Goal: Task Accomplishment & Management: Manage account settings

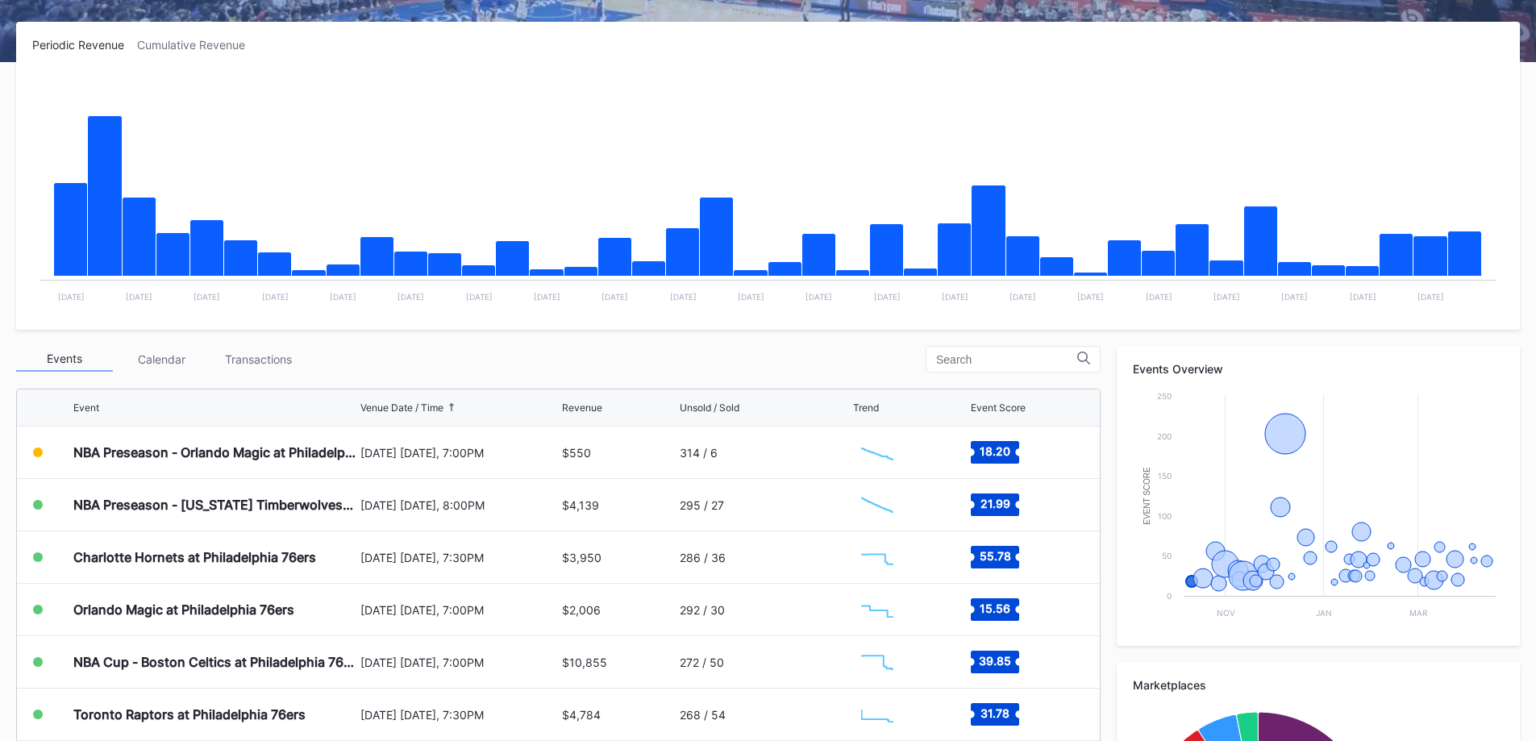
scroll to position [403, 0]
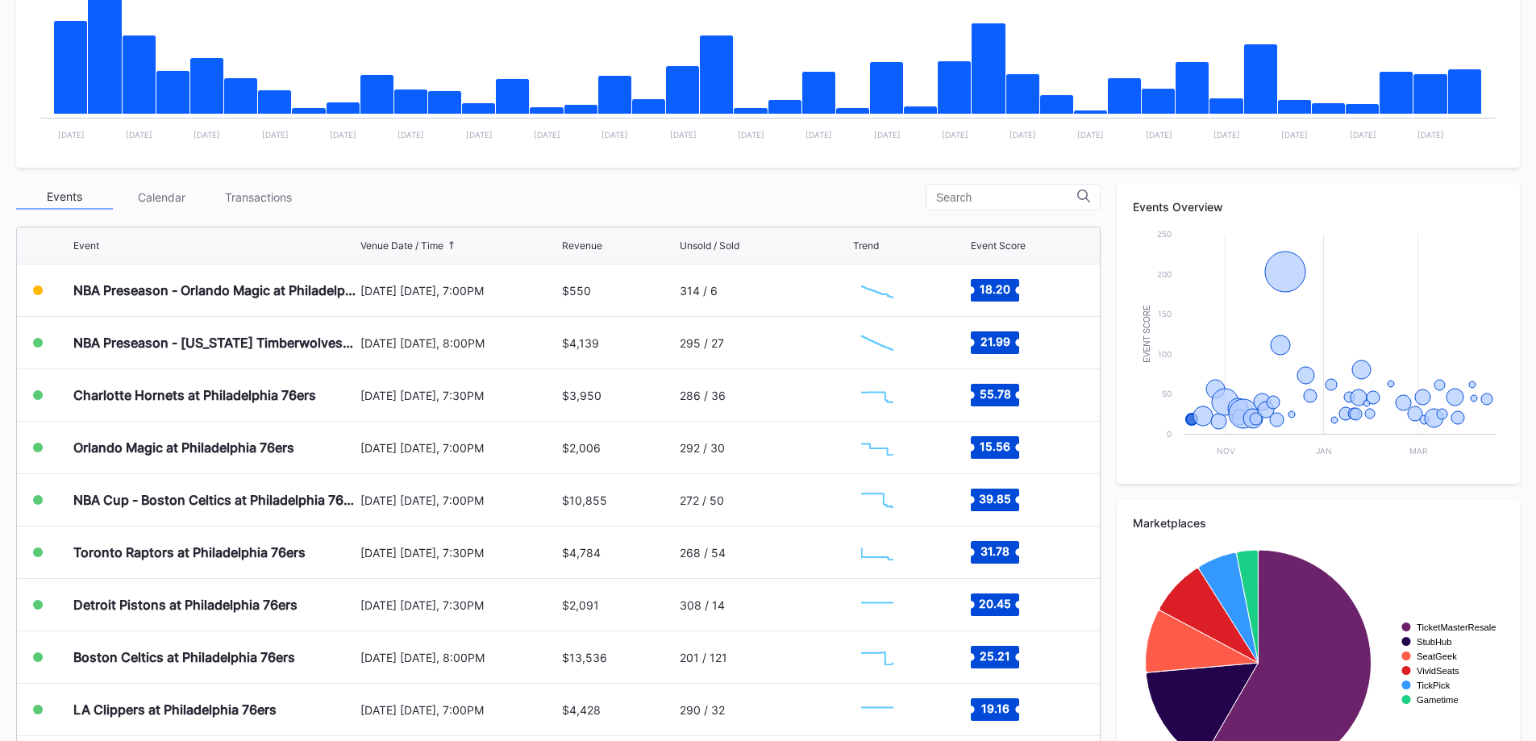
click at [284, 193] on div "Transactions" at bounding box center [258, 197] width 97 height 25
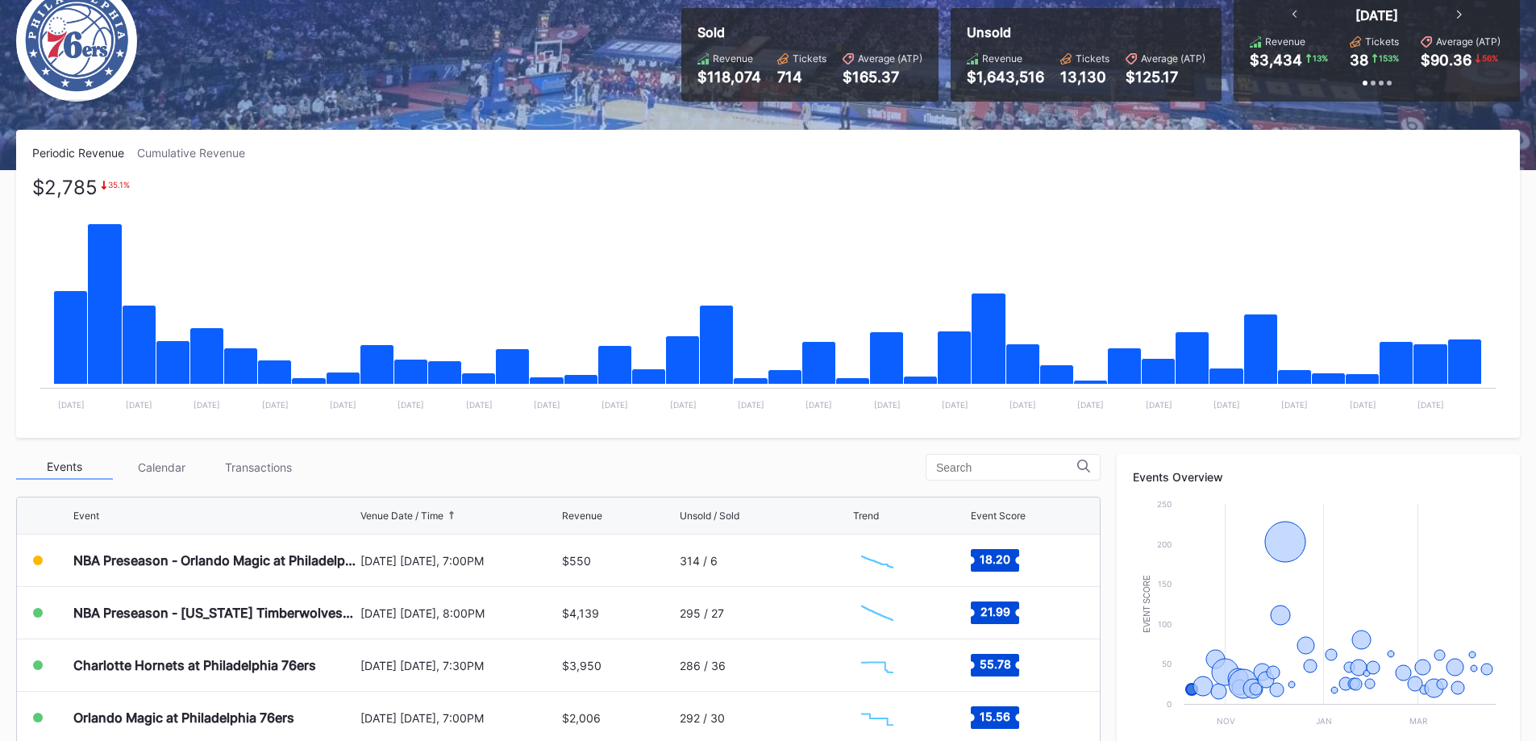
scroll to position [403, 0]
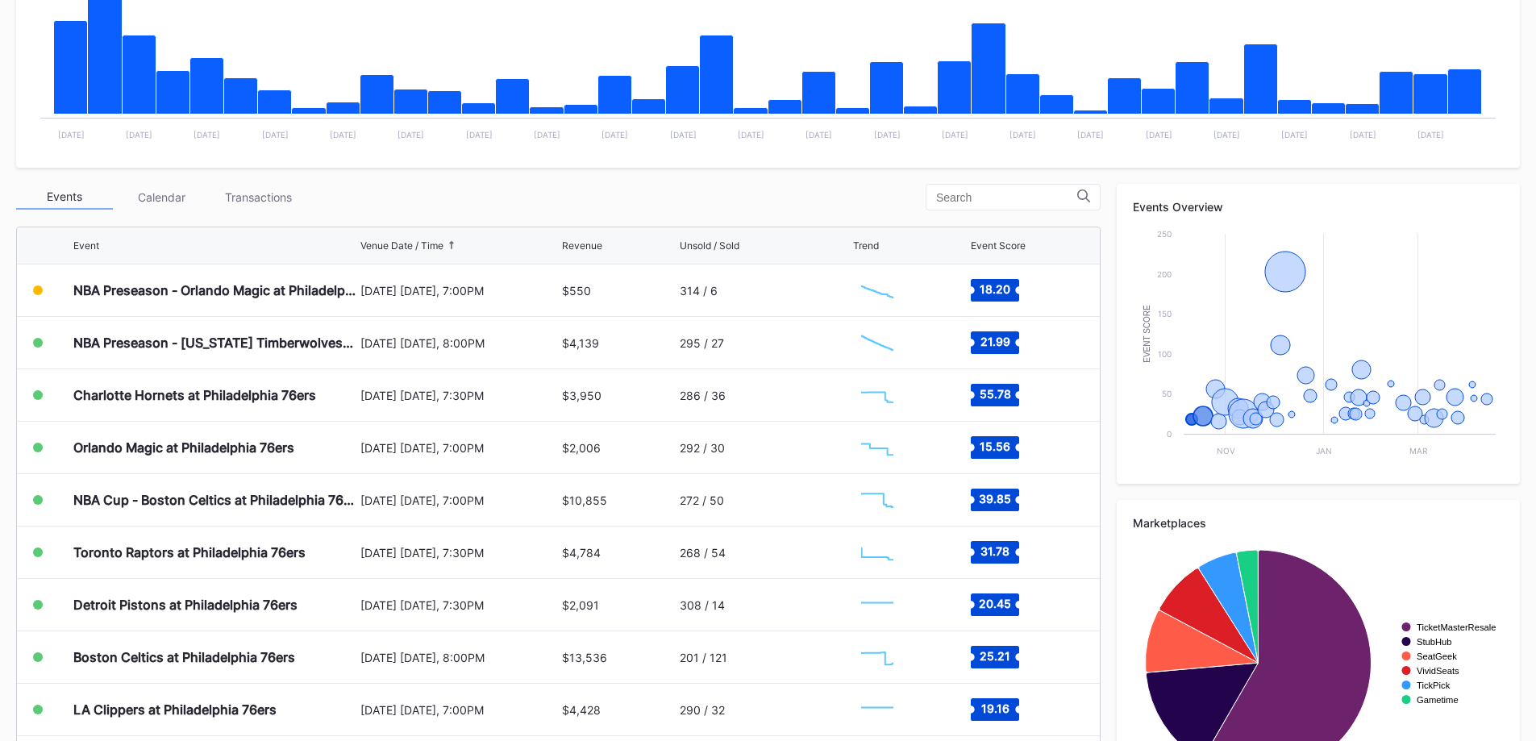
click at [247, 206] on div "Transactions" at bounding box center [258, 197] width 97 height 25
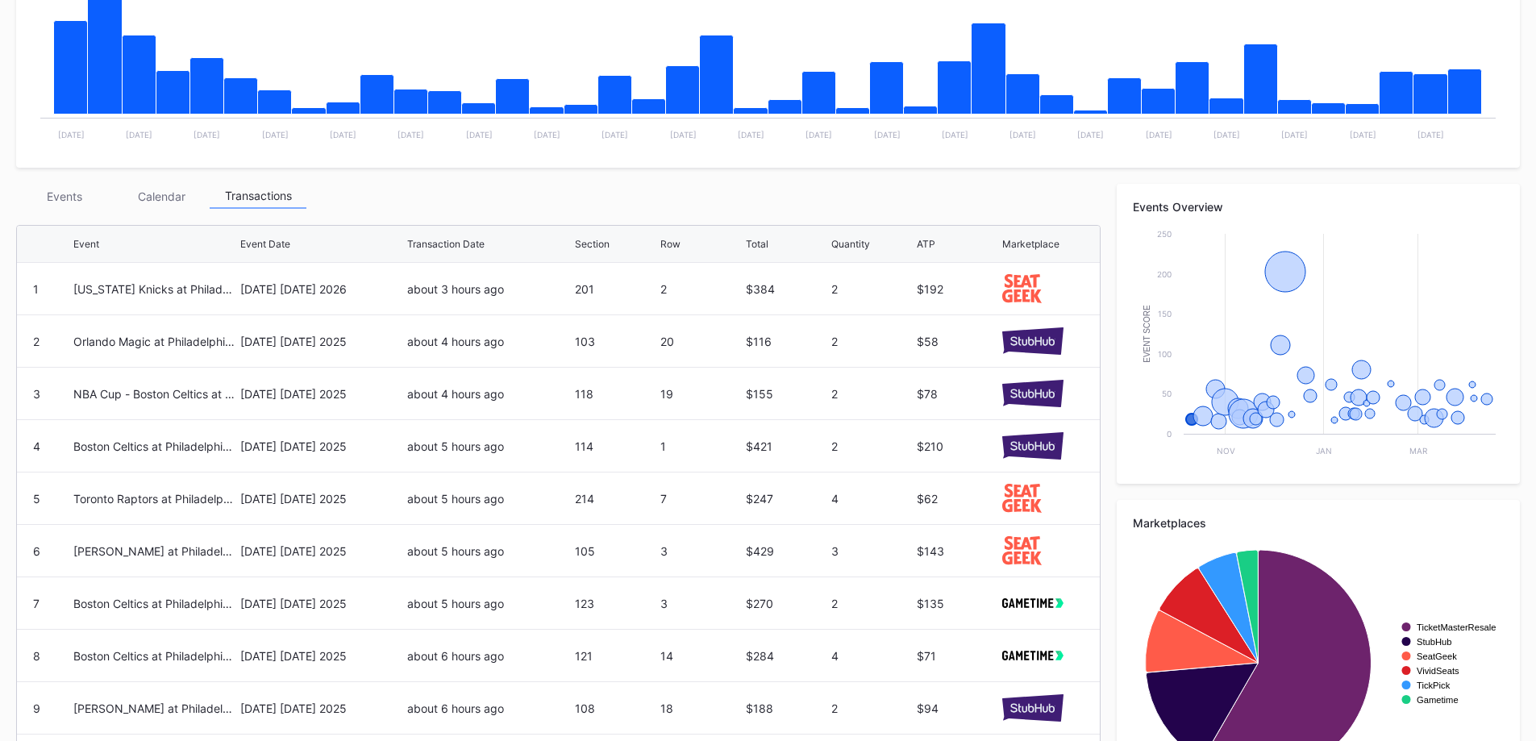
click at [56, 197] on div "Events" at bounding box center [64, 196] width 97 height 25
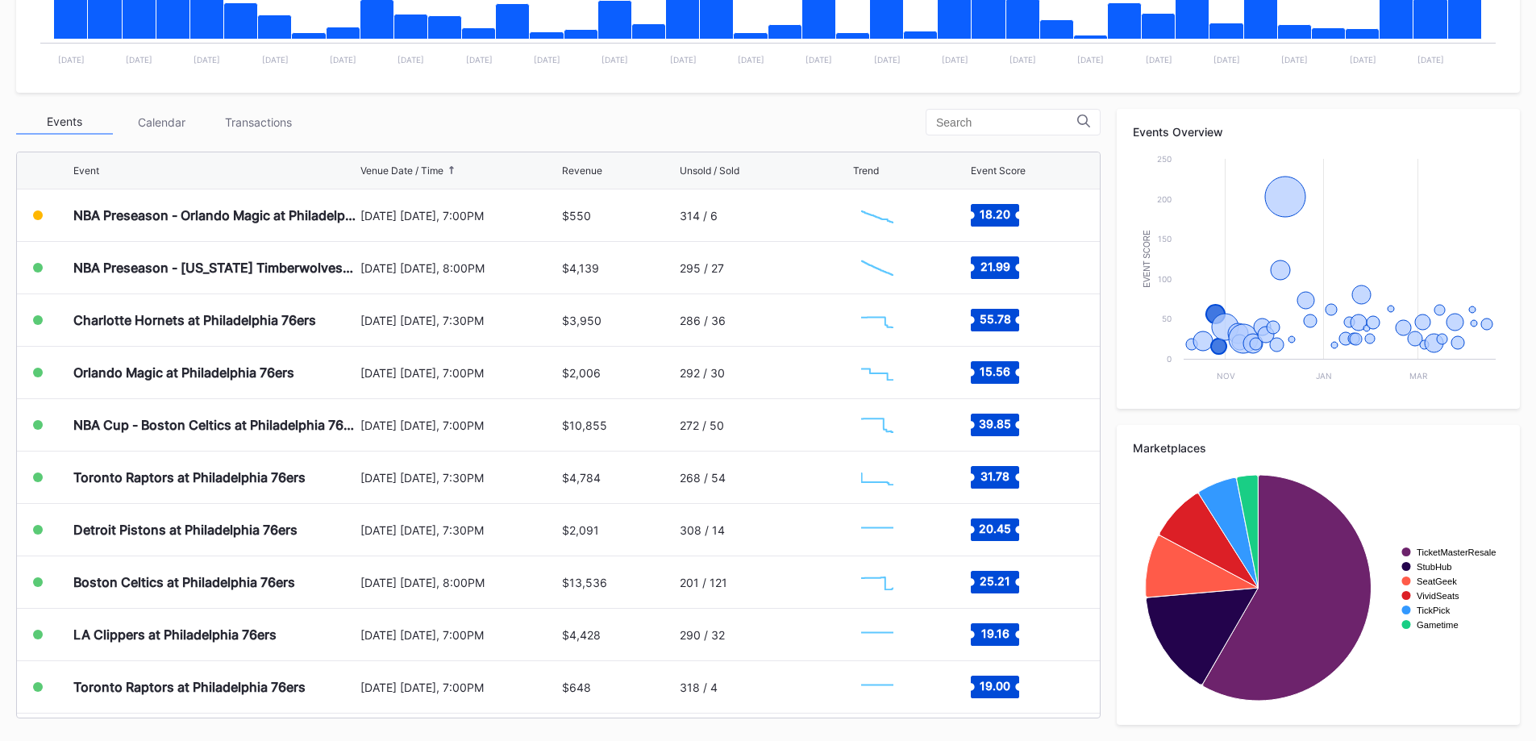
scroll to position [0, 0]
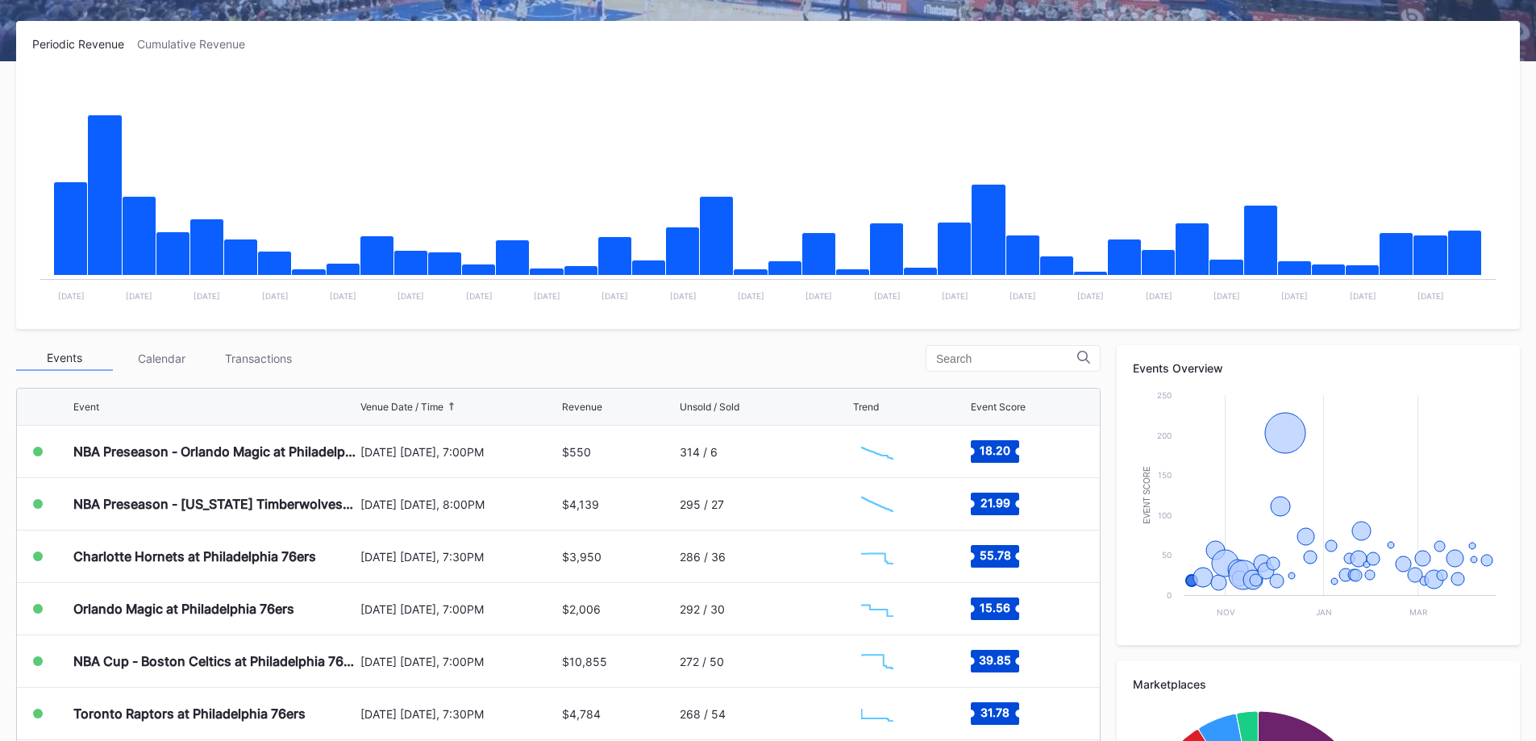
click at [304, 368] on div "Transactions" at bounding box center [258, 358] width 97 height 25
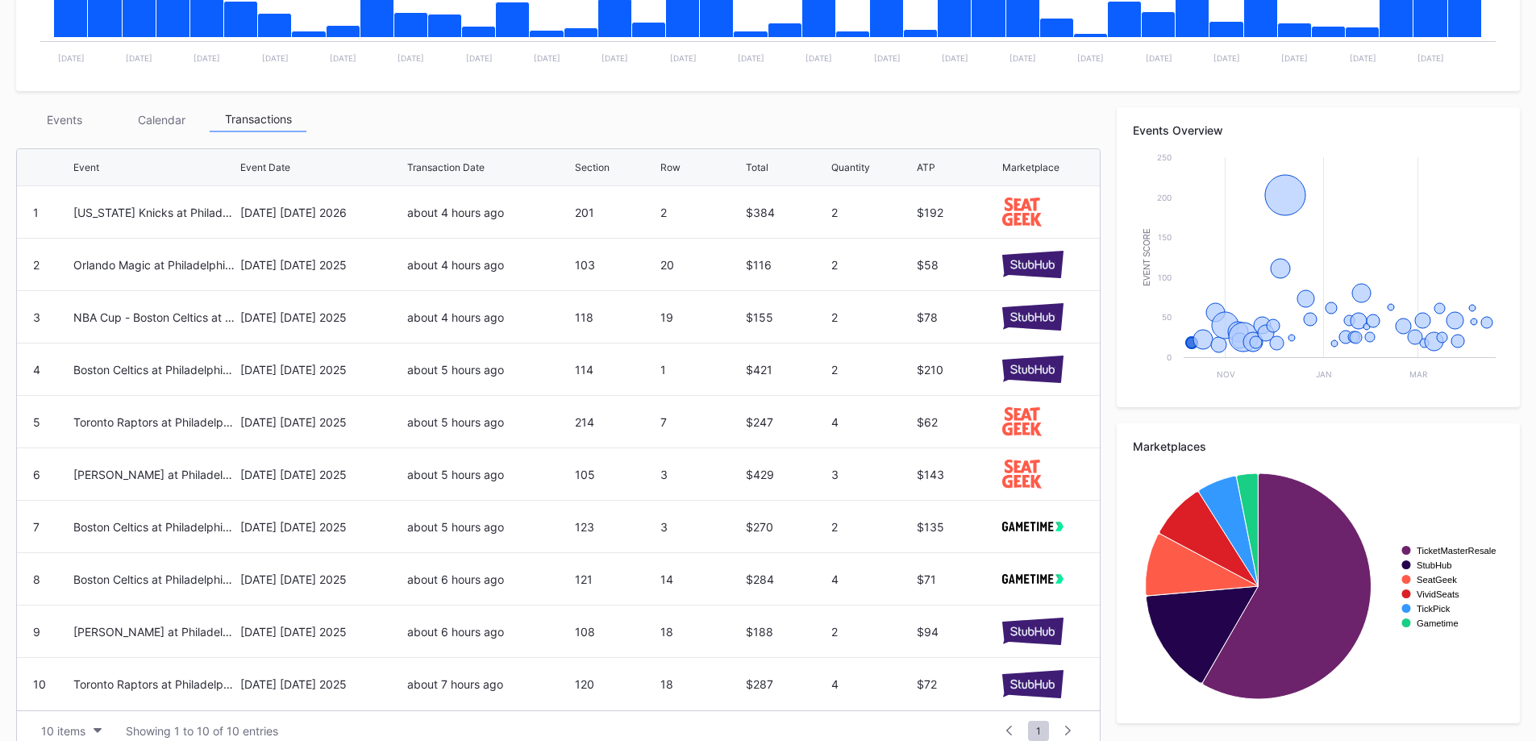
scroll to position [484, 0]
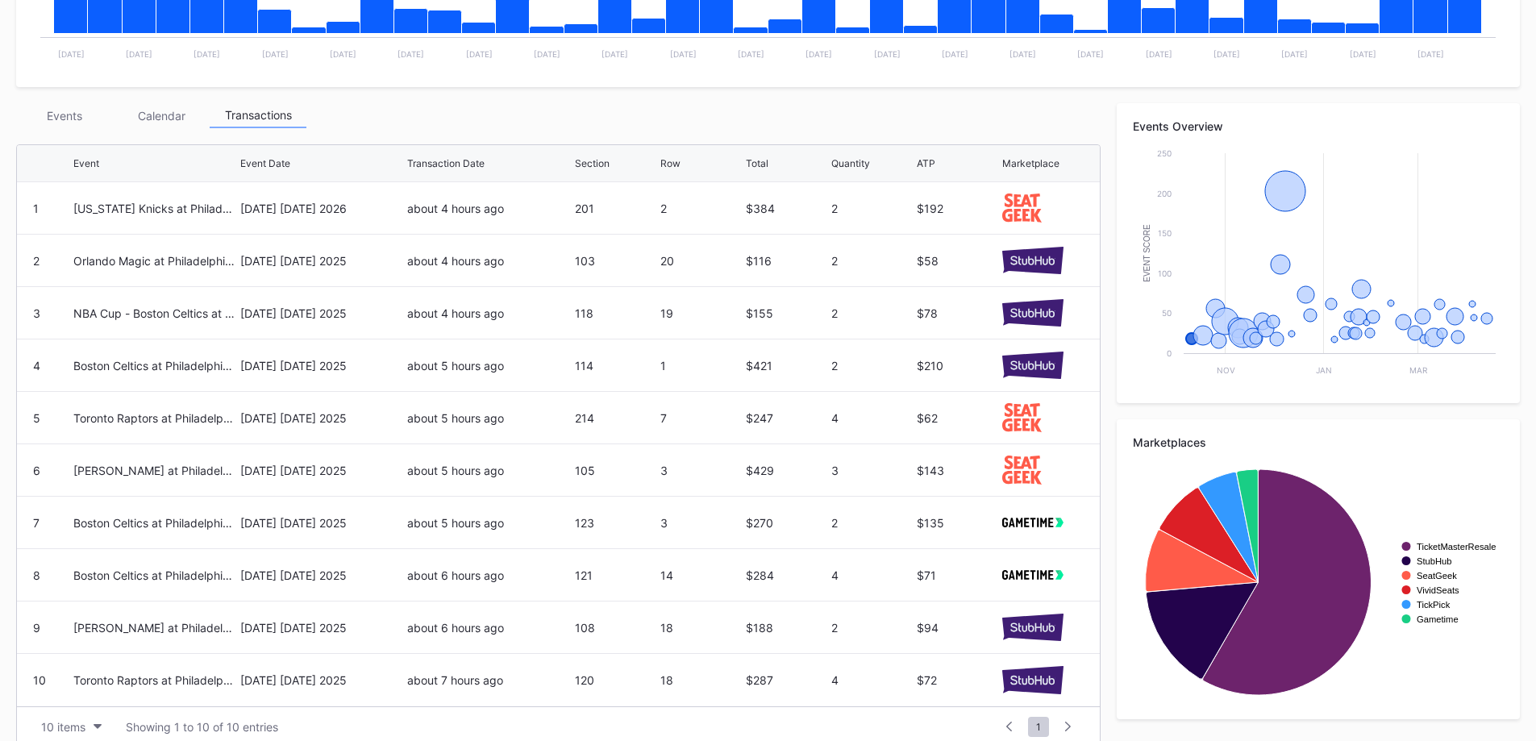
click at [67, 124] on div "Events" at bounding box center [64, 115] width 97 height 25
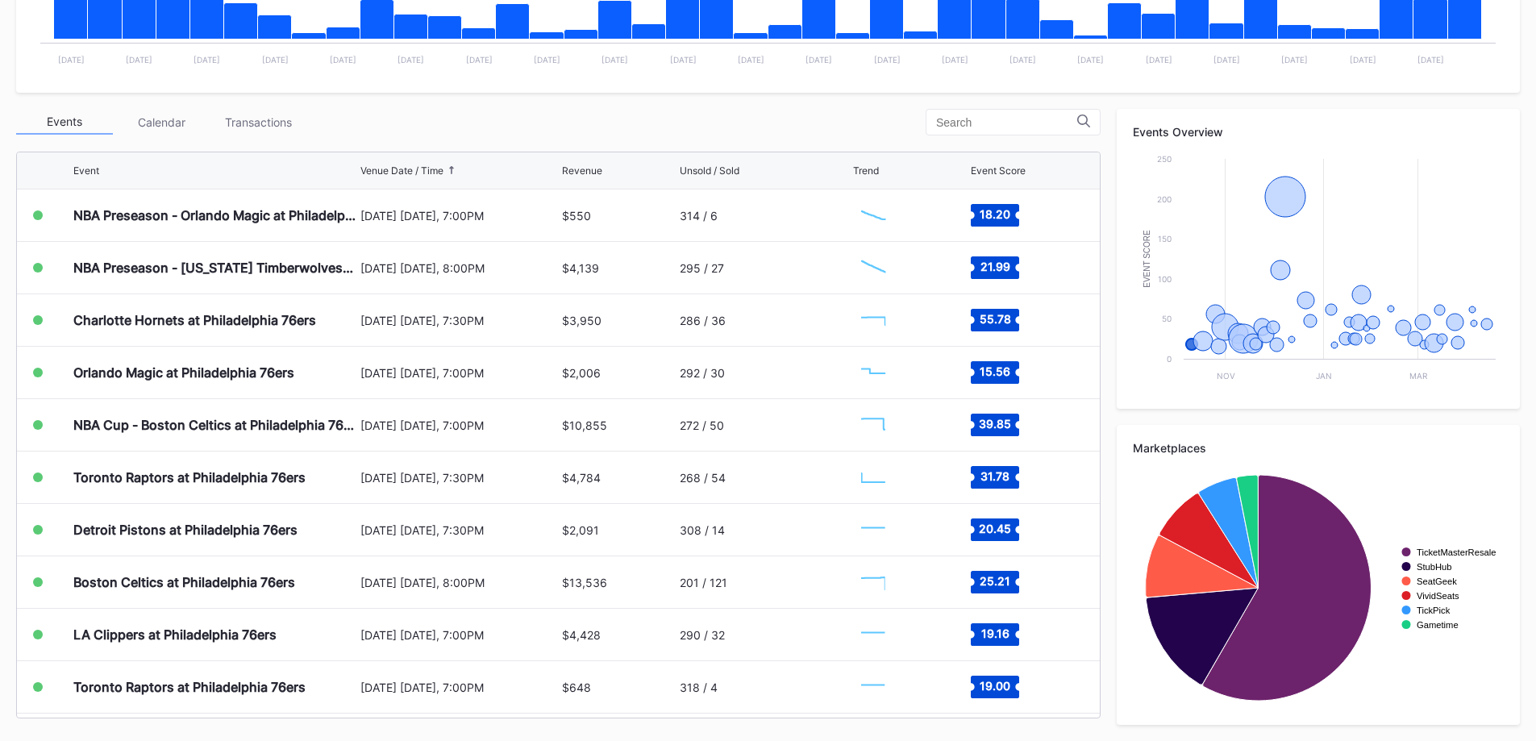
click at [279, 122] on div "Transactions" at bounding box center [258, 122] width 97 height 25
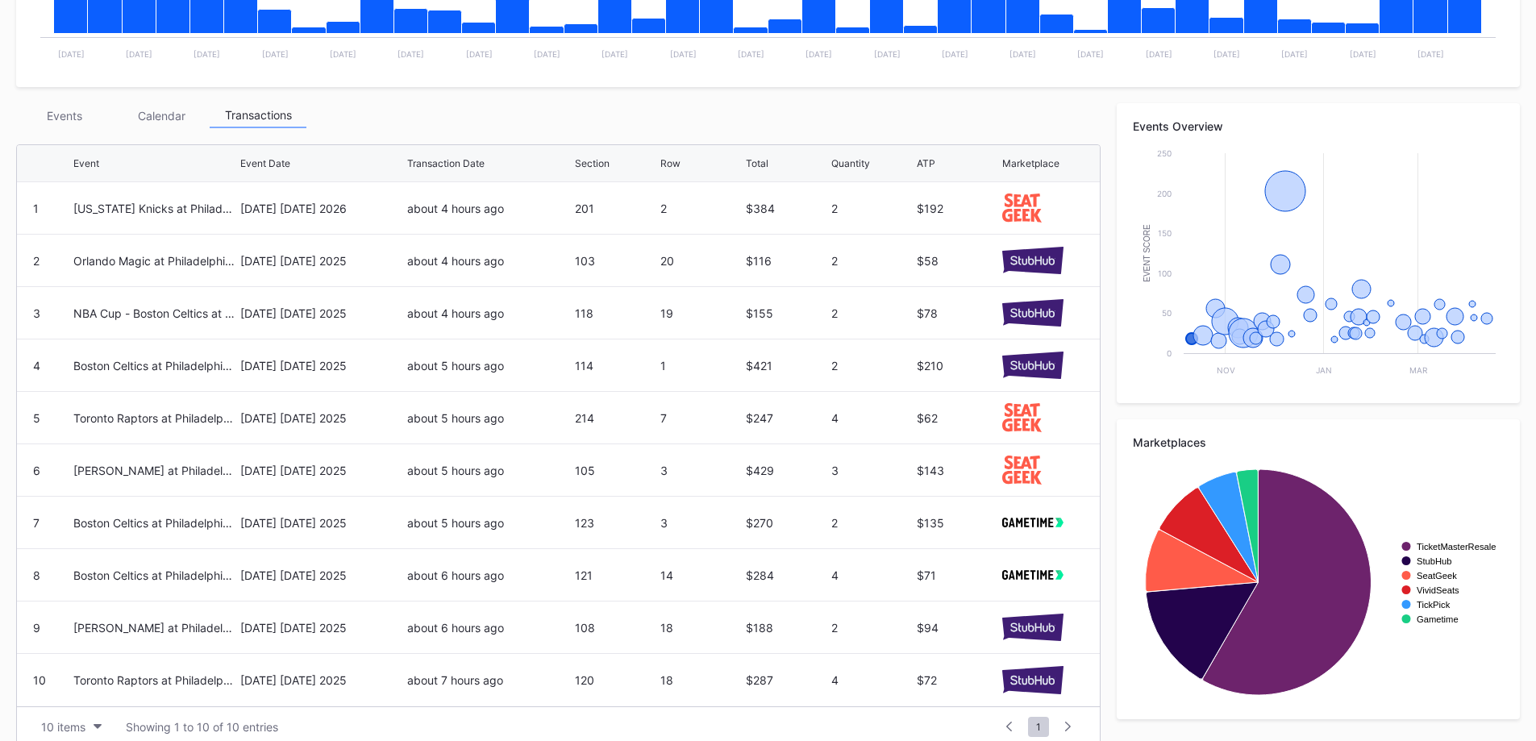
click at [74, 116] on div "Events" at bounding box center [64, 115] width 97 height 25
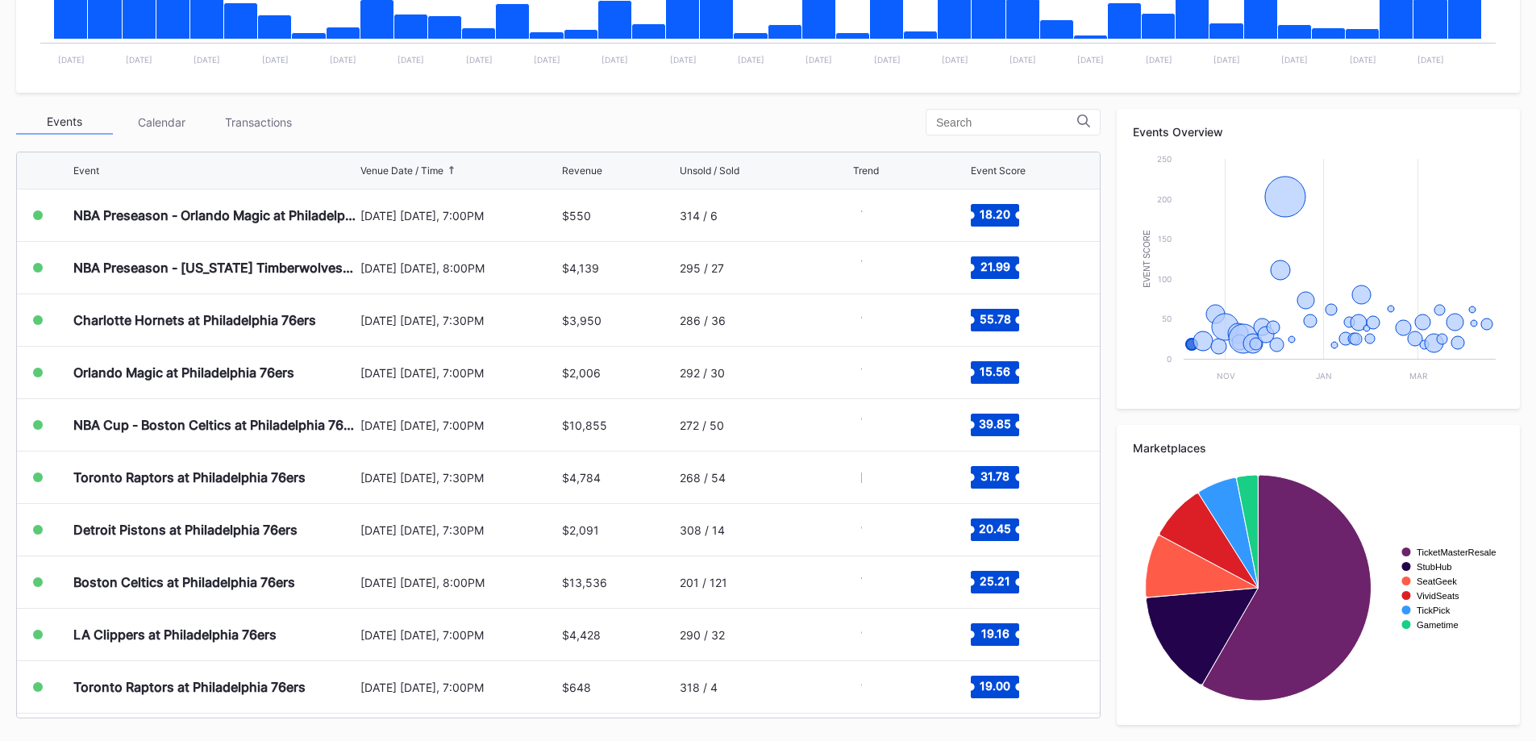
scroll to position [478, 0]
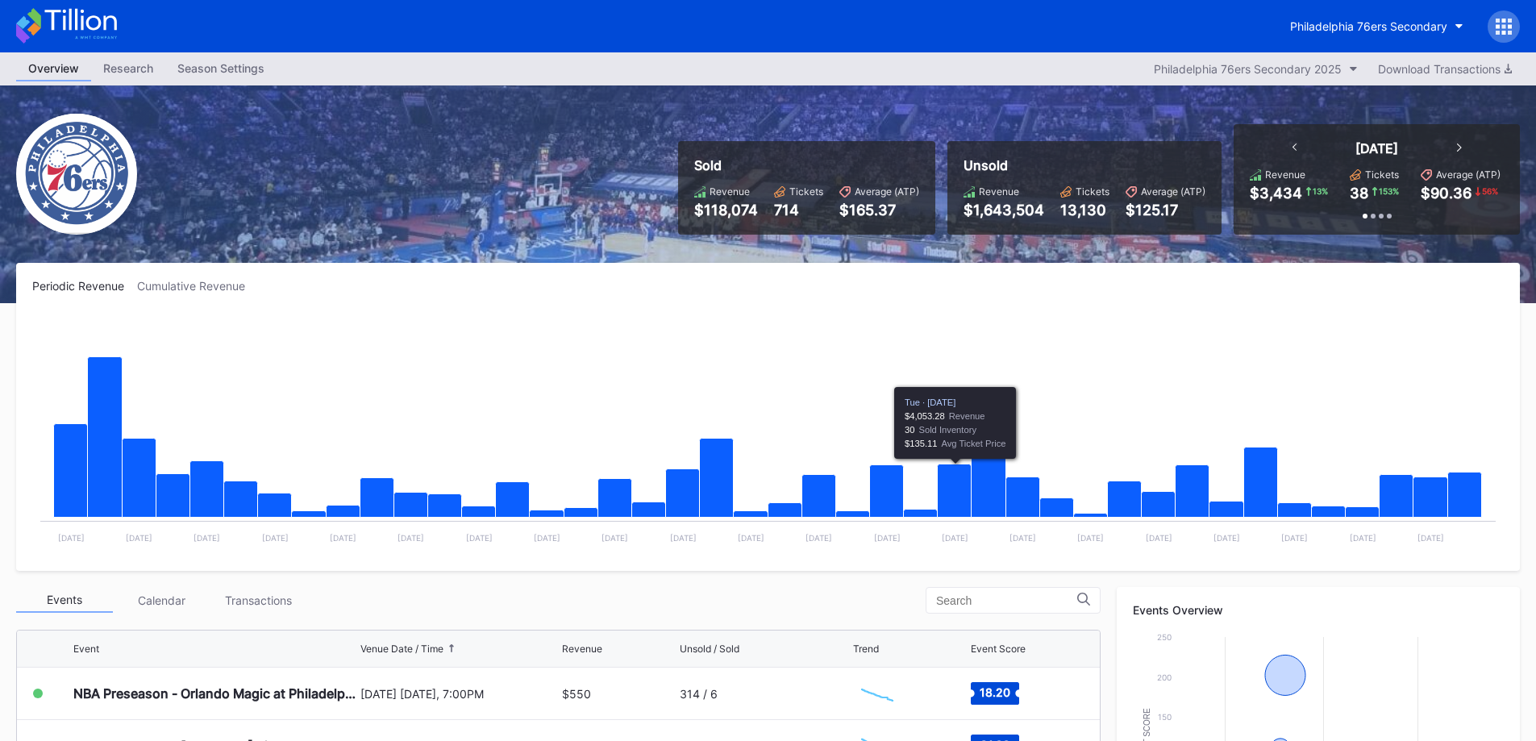
click at [283, 602] on div "Transactions" at bounding box center [258, 600] width 97 height 25
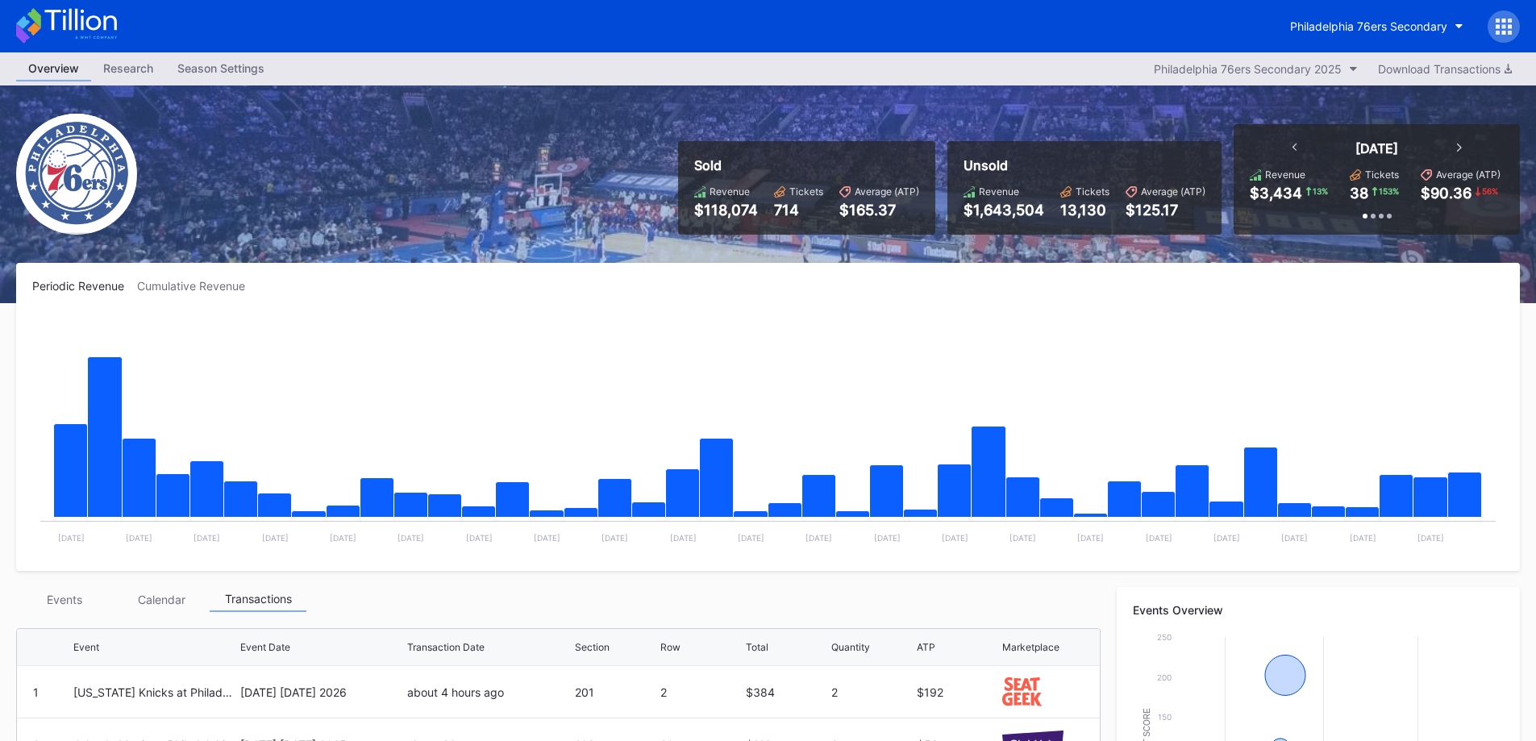
scroll to position [403, 0]
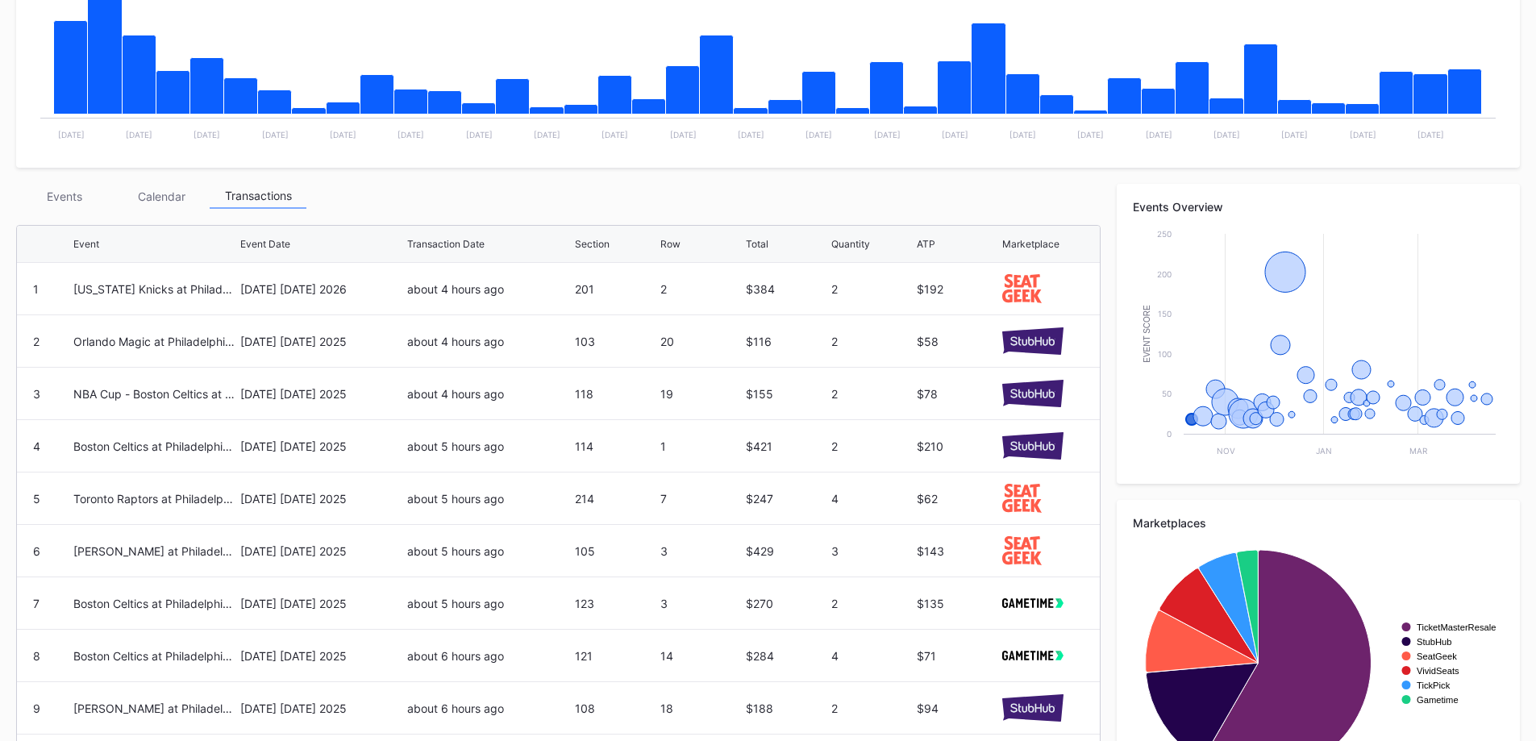
click at [71, 197] on div "Events" at bounding box center [64, 196] width 97 height 25
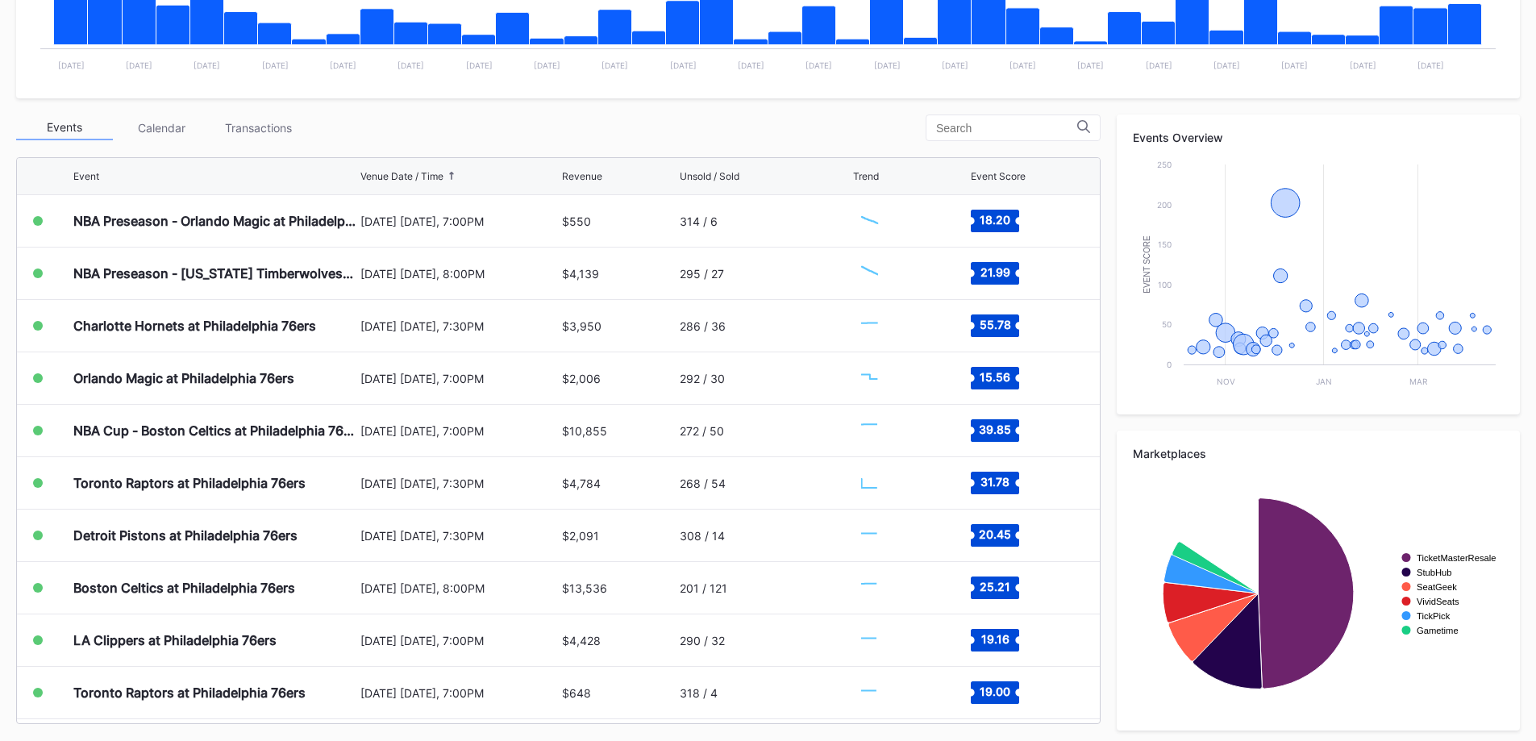
scroll to position [478, 0]
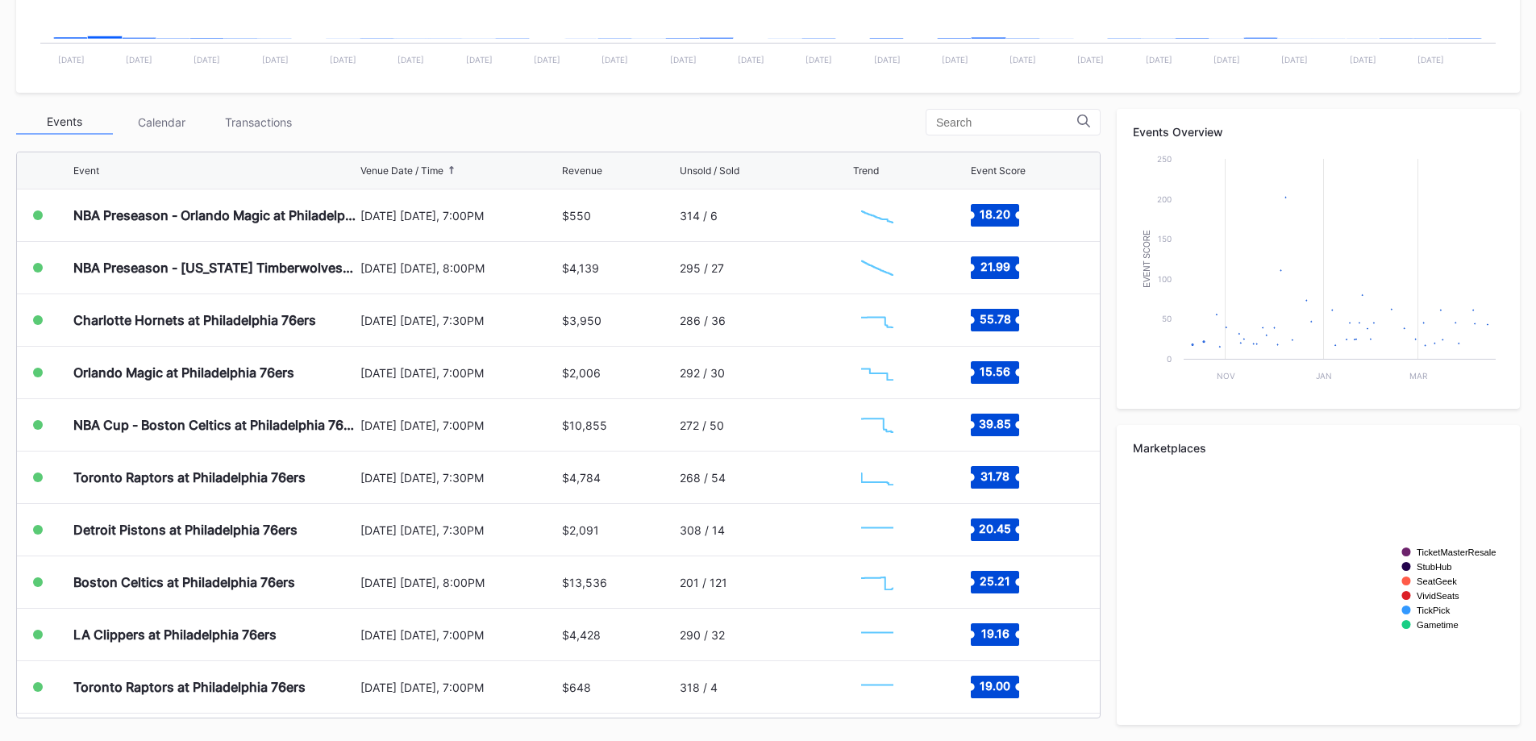
click at [252, 125] on div "Transactions" at bounding box center [258, 122] width 97 height 25
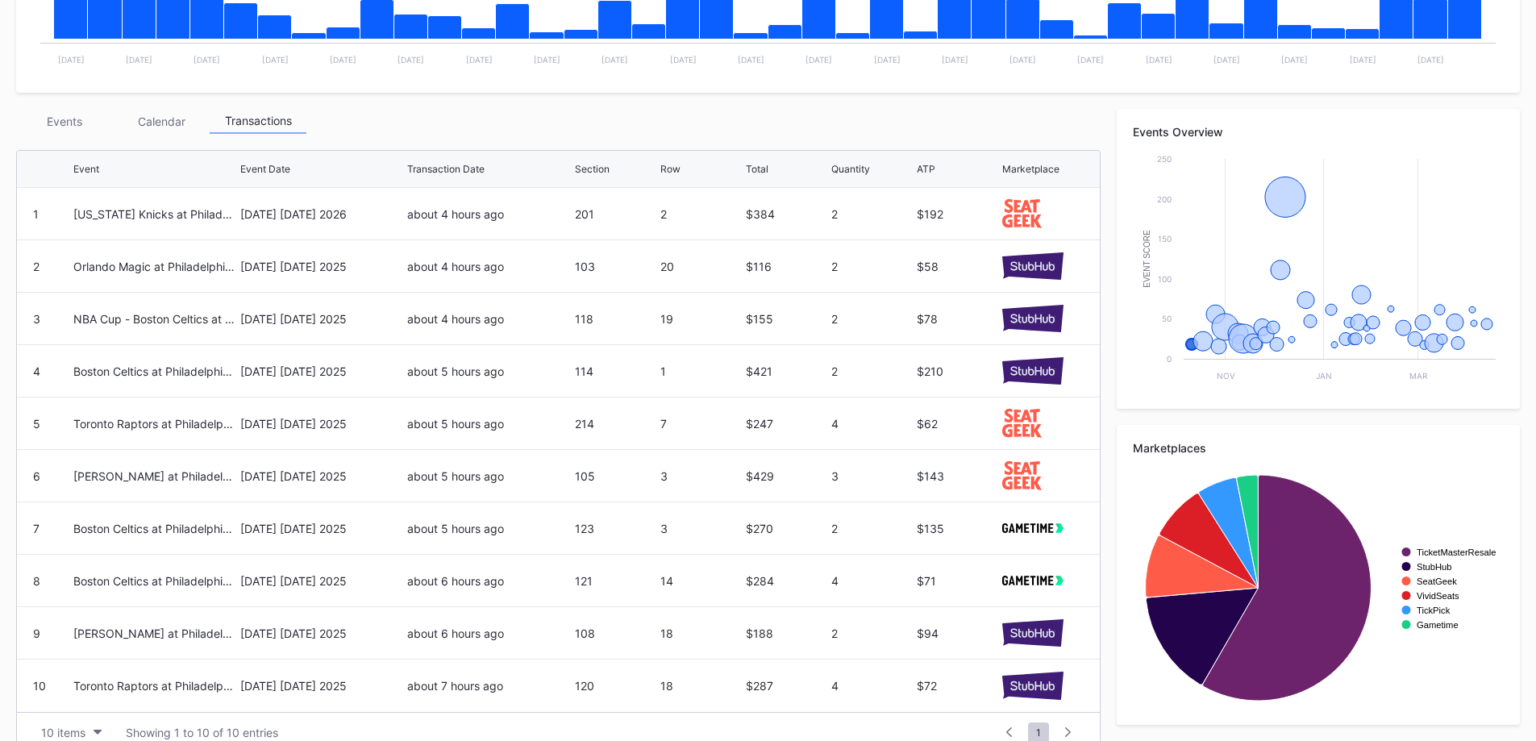
click at [254, 124] on div "Transactions" at bounding box center [258, 121] width 97 height 25
click at [270, 128] on div "Transactions" at bounding box center [258, 121] width 97 height 25
click at [100, 109] on div "Events" at bounding box center [64, 121] width 97 height 25
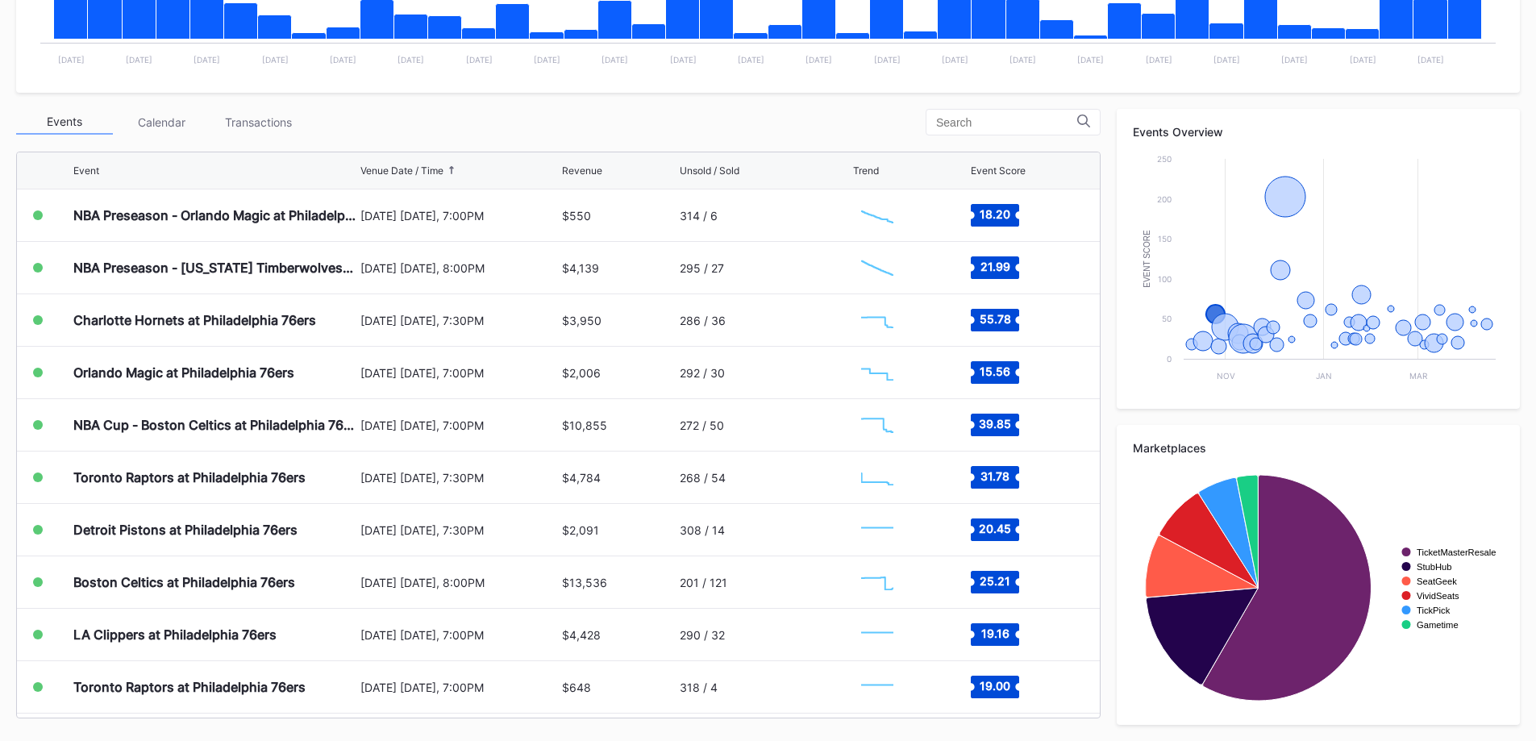
click at [158, 309] on div "Charlotte Hornets at Philadelphia 76ers" at bounding box center [214, 320] width 283 height 52
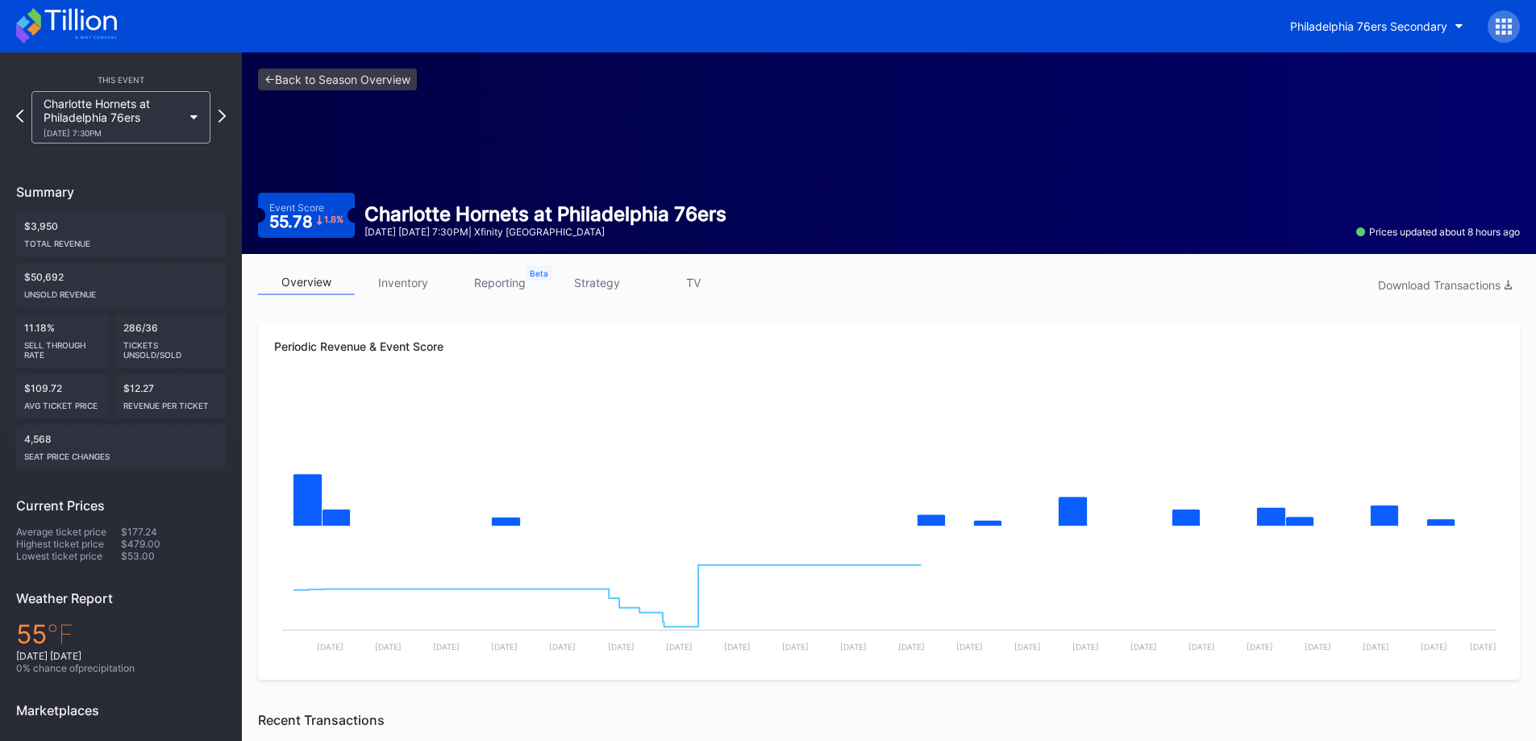
click at [410, 285] on link "inventory" at bounding box center [403, 282] width 97 height 25
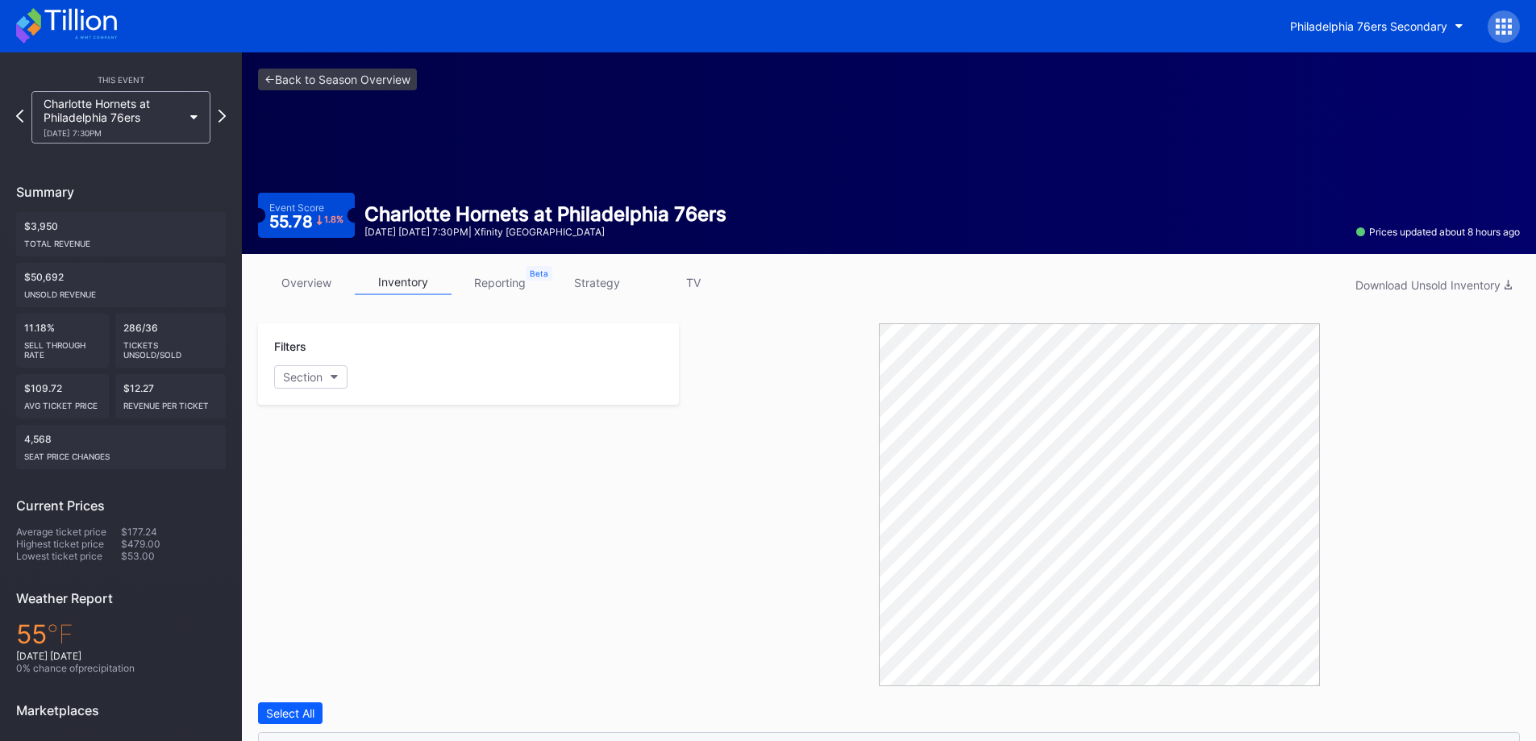
click at [608, 273] on link "strategy" at bounding box center [596, 282] width 97 height 25
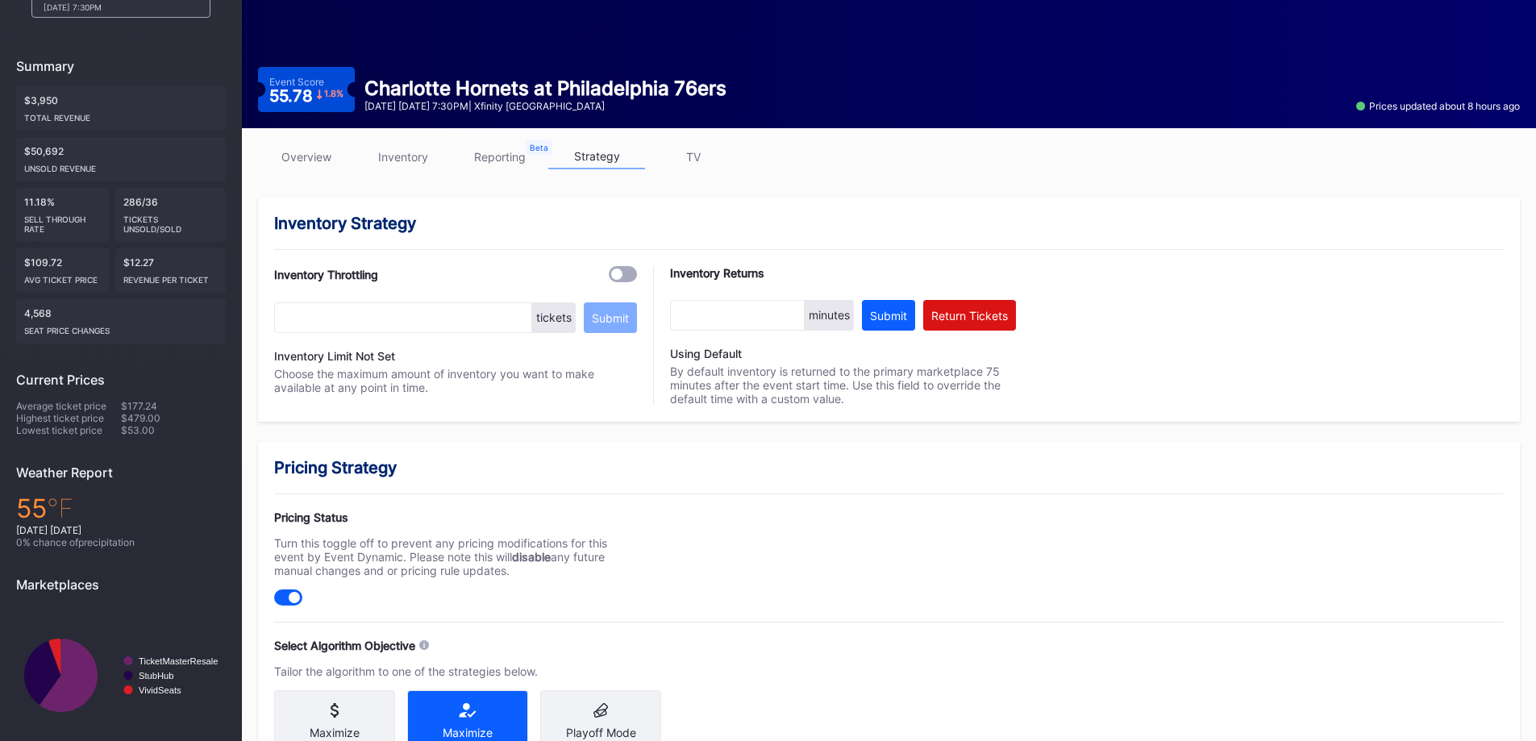
scroll to position [564, 0]
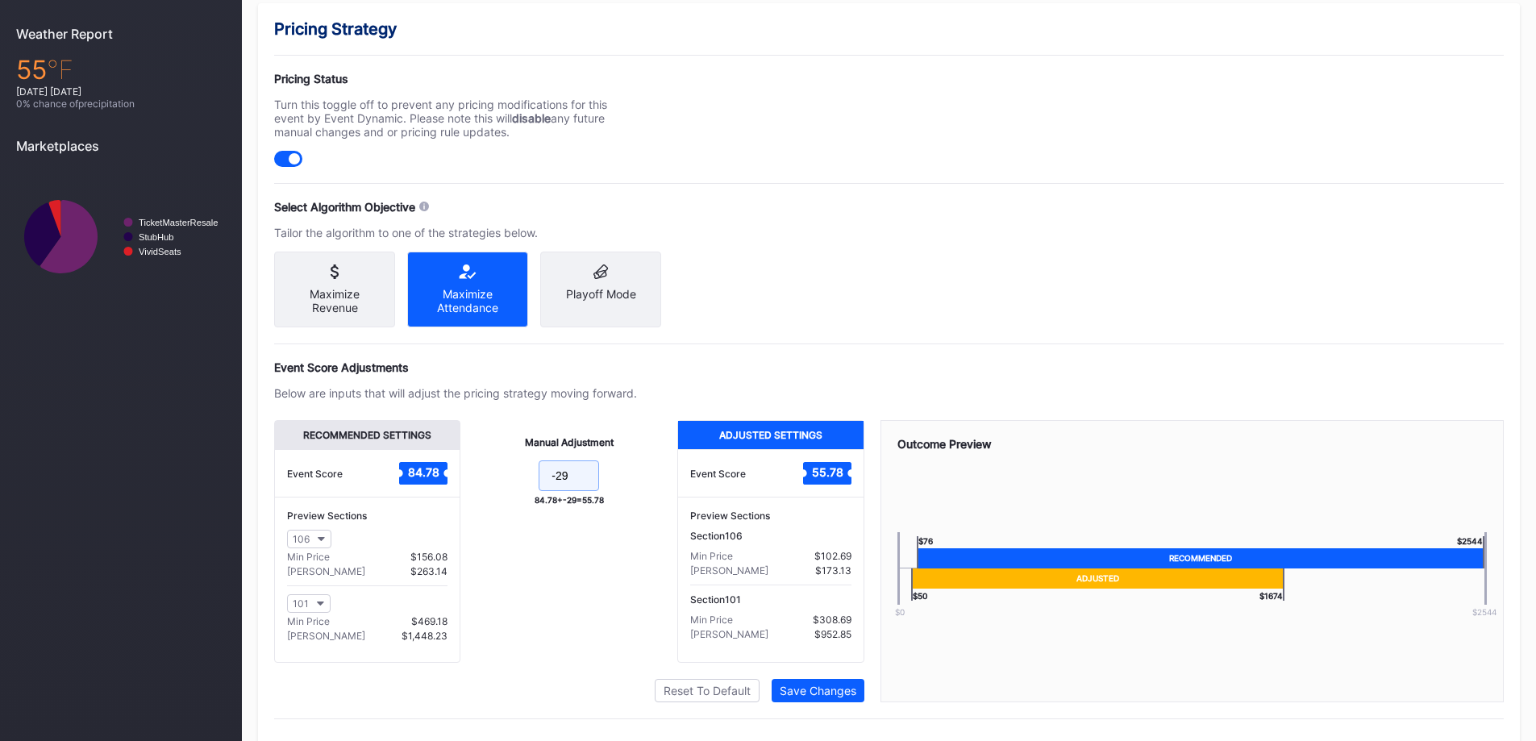
drag, startPoint x: 581, startPoint y: 482, endPoint x: 556, endPoint y: 483, distance: 25.8
click at [556, 483] on input "-29" at bounding box center [569, 475] width 60 height 31
type input "-32"
click at [808, 702] on button "Save Changes" at bounding box center [818, 690] width 93 height 23
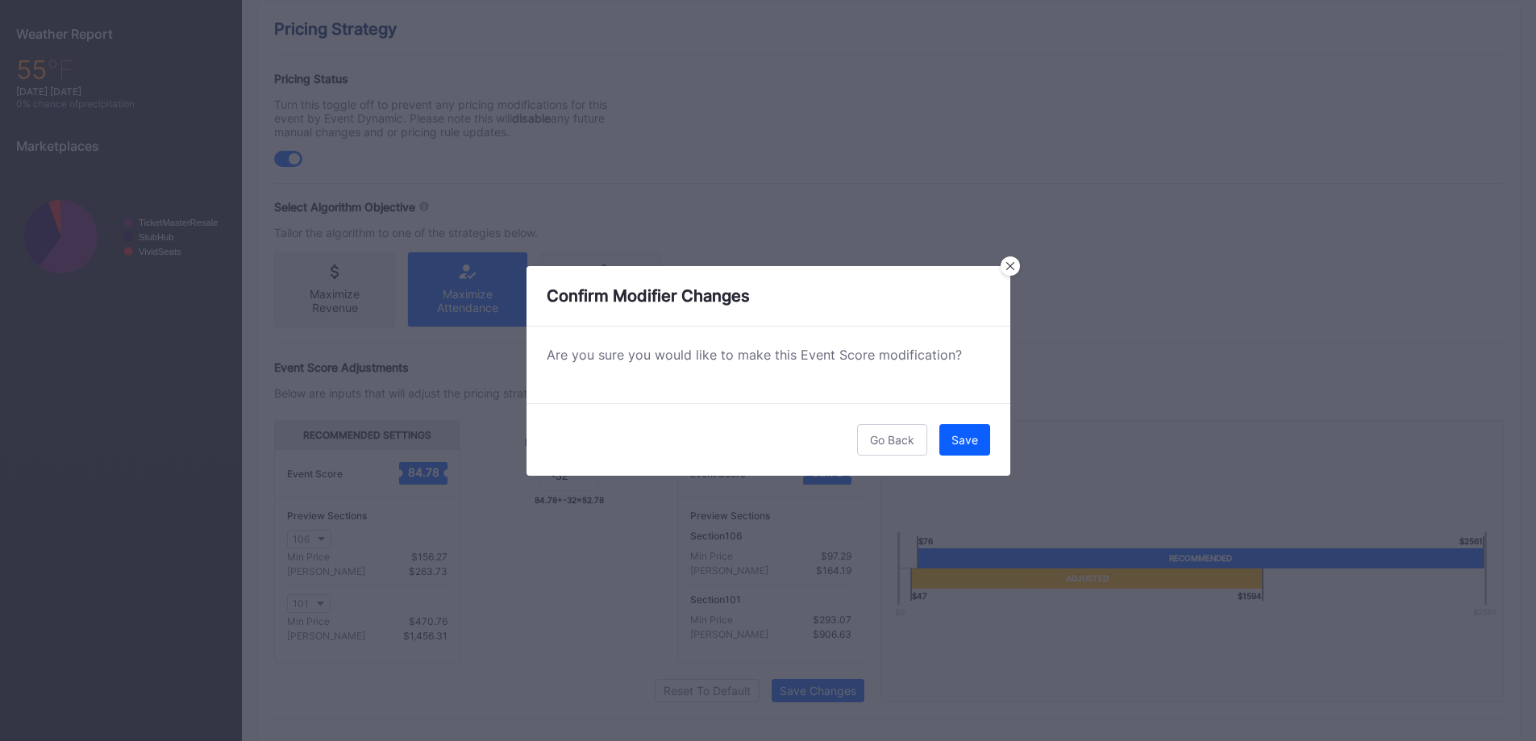
click at [975, 437] on div "Save" at bounding box center [964, 440] width 27 height 14
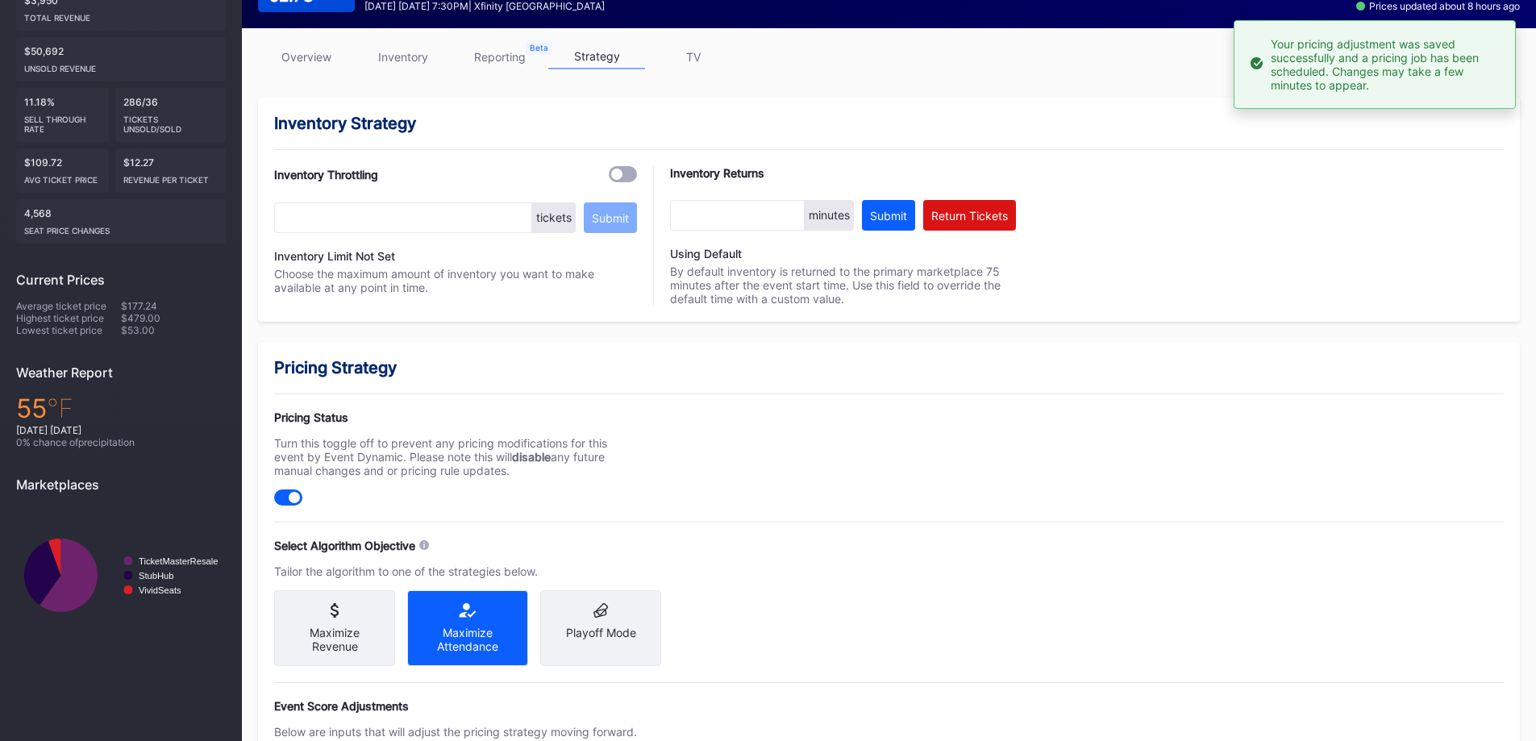
scroll to position [0, 0]
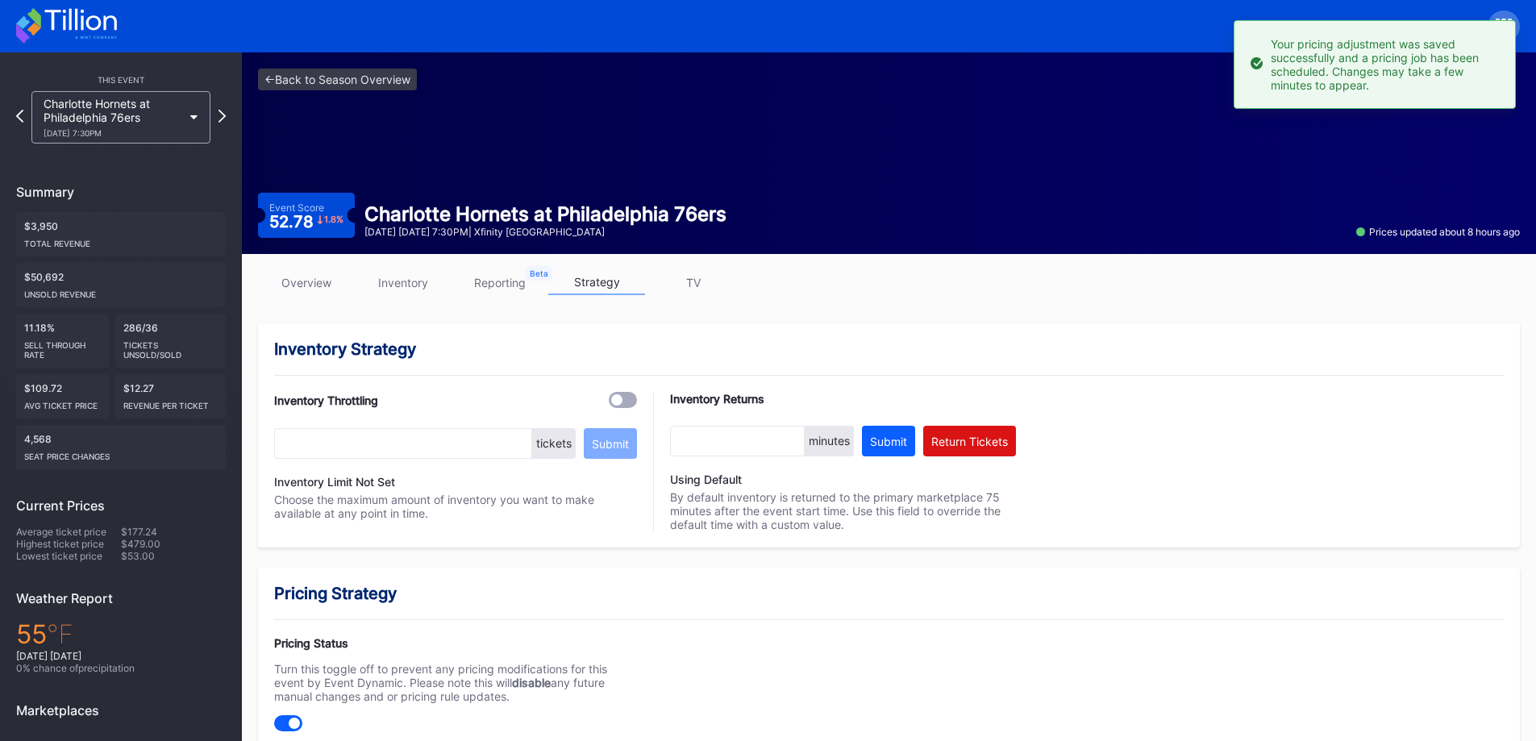
click at [189, 102] on div "Charlotte Hornets at Philadelphia 76ers [DATE] 7:30PM" at bounding box center [120, 117] width 179 height 52
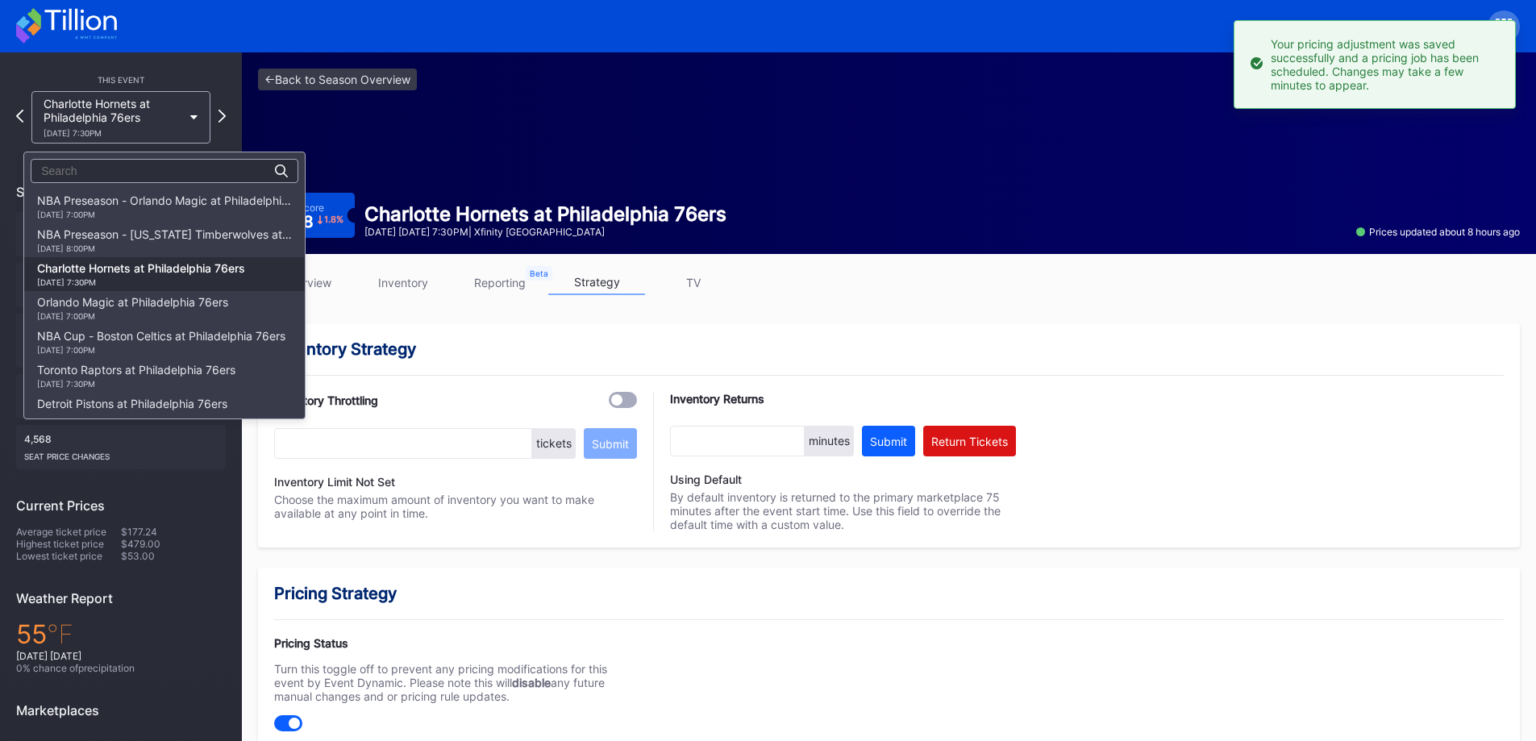
scroll to position [68, 0]
click at [184, 229] on div "Orlando Magic at Philadelphia 76ers [DATE] 7:00PM" at bounding box center [132, 240] width 191 height 26
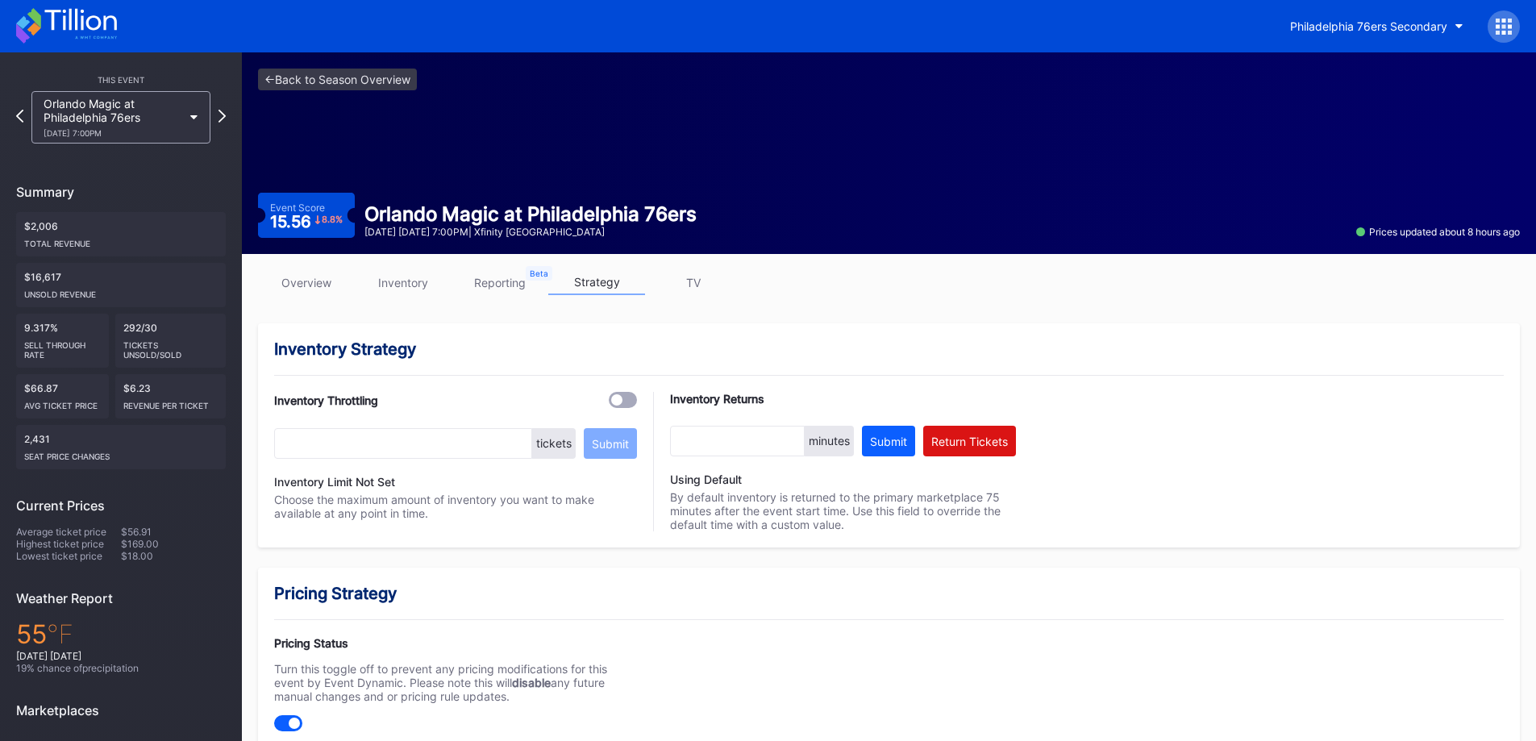
click at [156, 121] on div "Orlando Magic at Philadelphia 76ers [DATE] 7:00PM" at bounding box center [113, 117] width 139 height 41
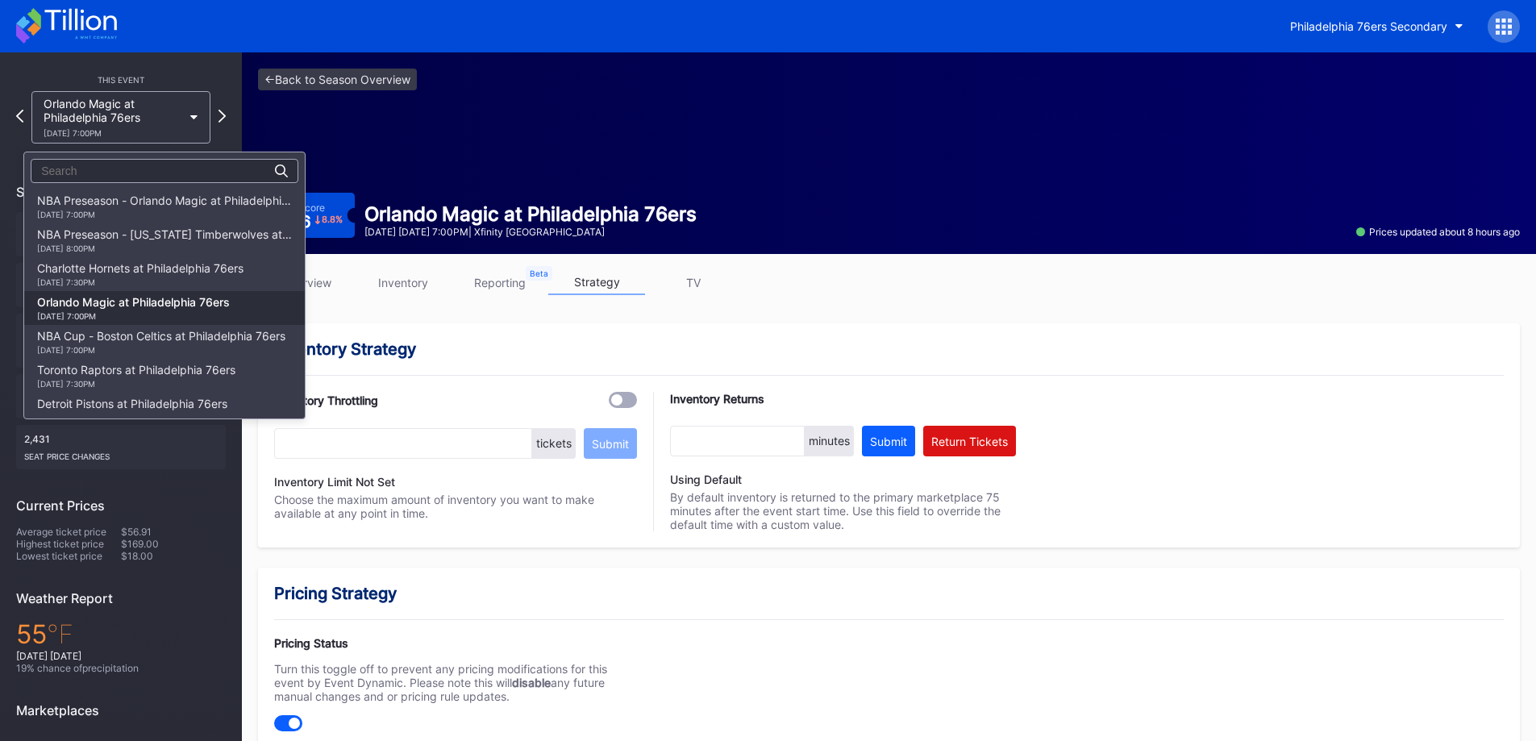
scroll to position [102, 0]
click at [153, 273] on div "Toronto Raptors at Philadelphia 76ers [DATE] 7:30PM" at bounding box center [136, 274] width 198 height 26
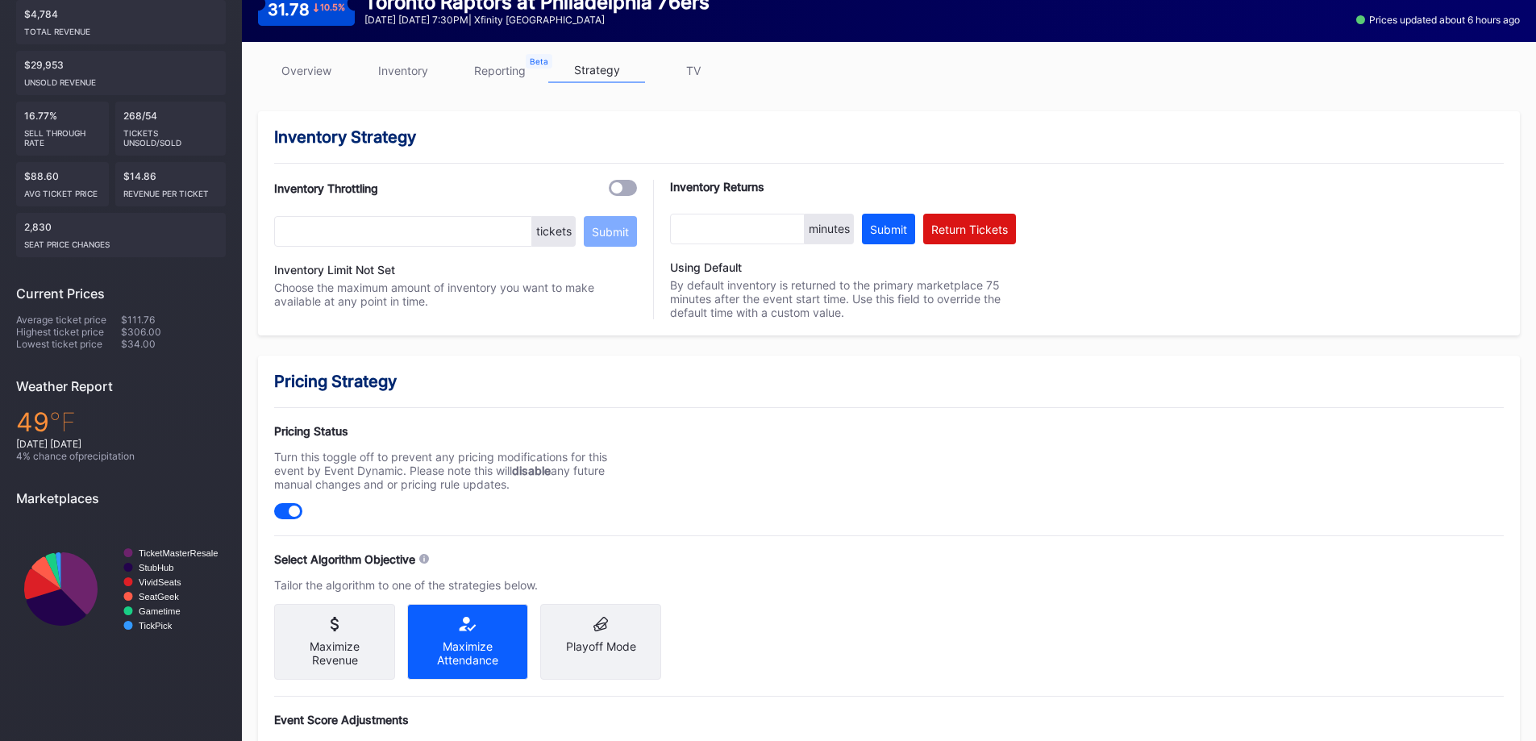
scroll to position [121, 0]
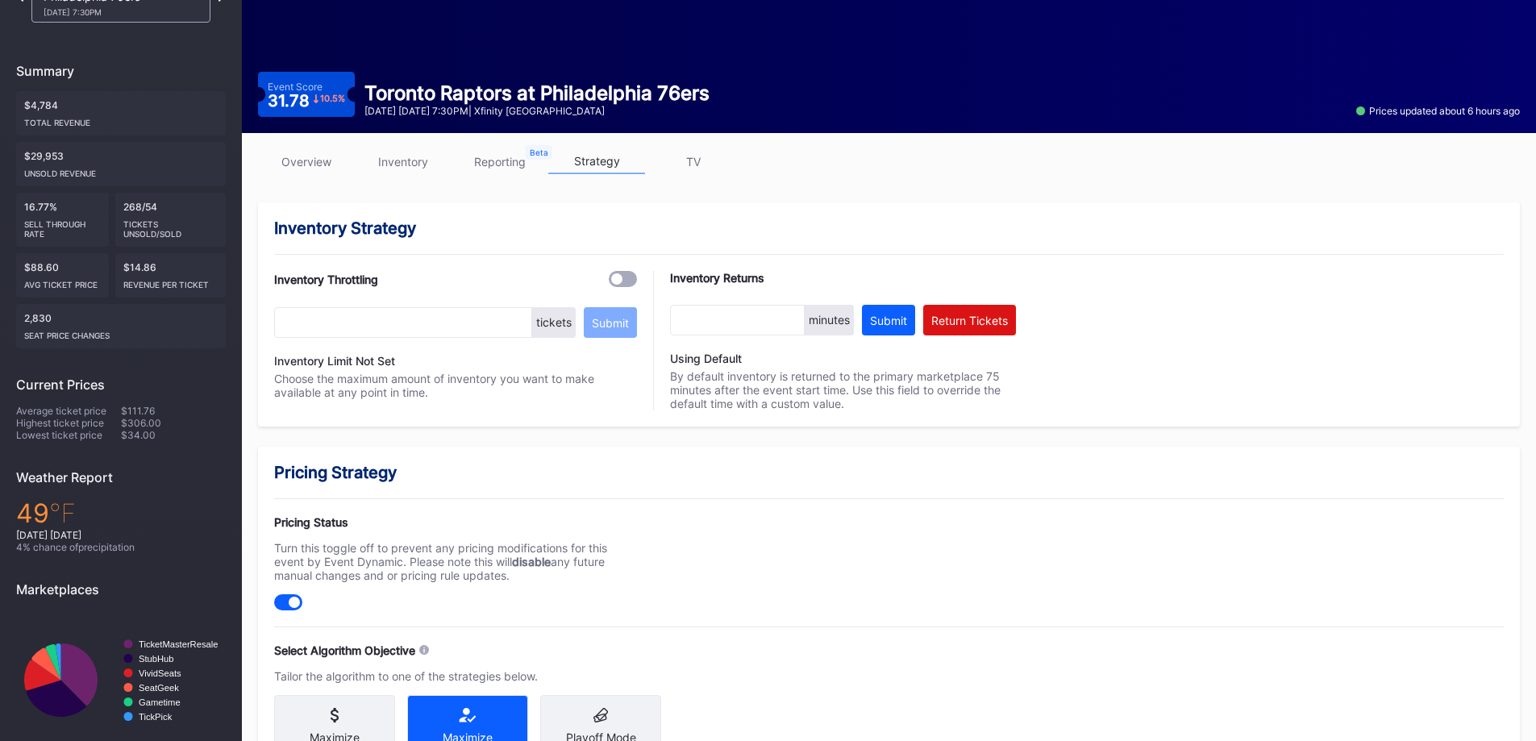
click at [412, 163] on link "inventory" at bounding box center [403, 161] width 97 height 25
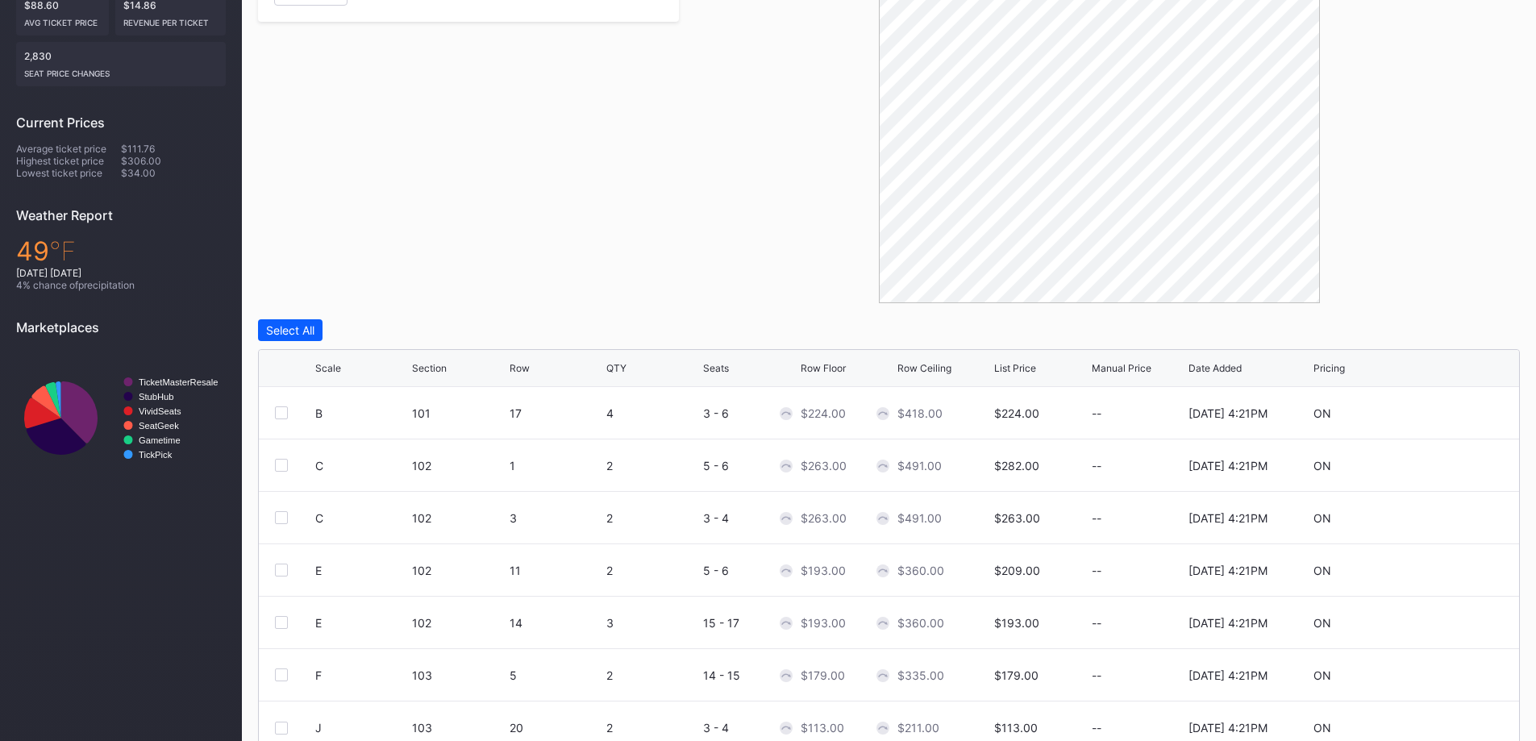
scroll to position [452, 0]
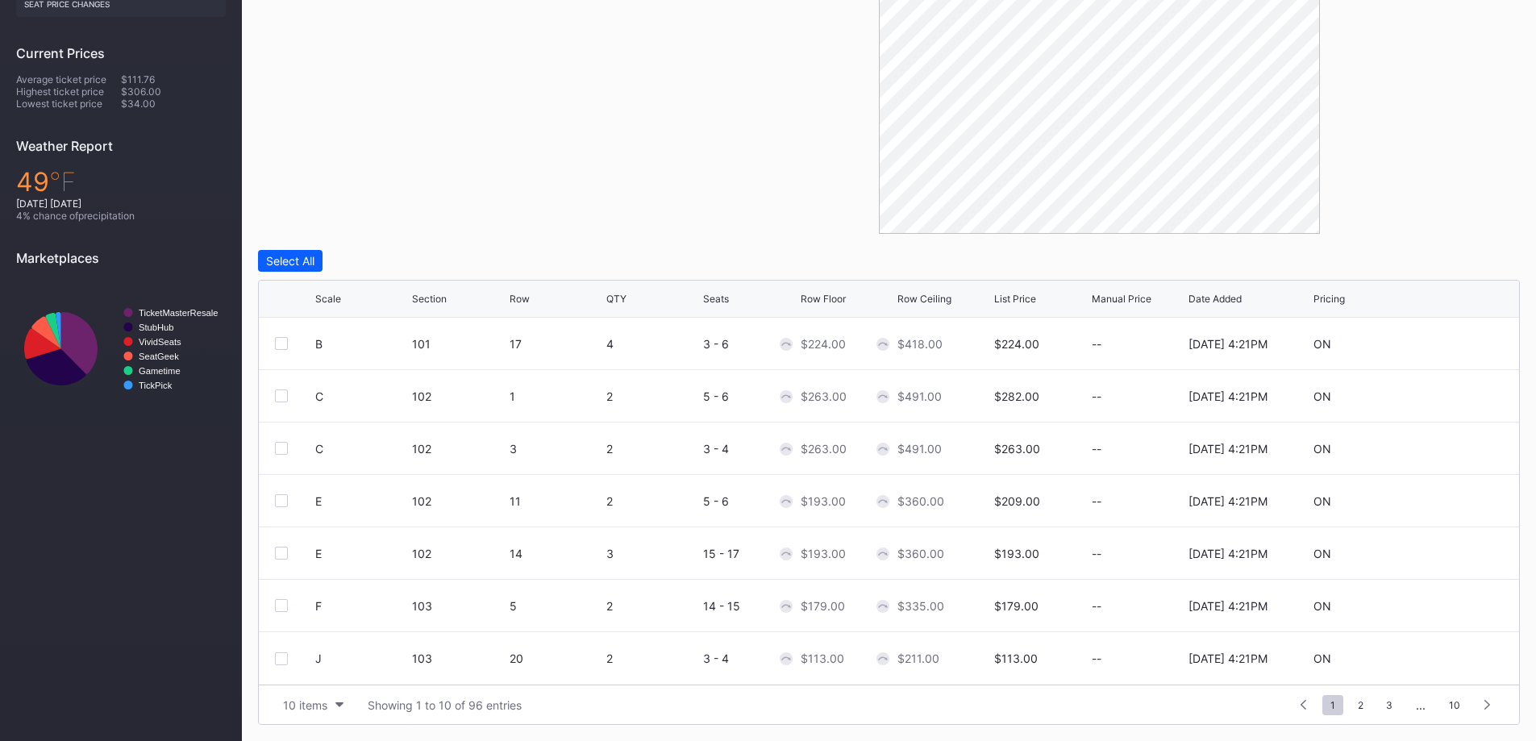
click at [327, 710] on div "10 items" at bounding box center [305, 705] width 44 height 14
click at [321, 674] on div "200 items" at bounding box center [313, 665] width 77 height 30
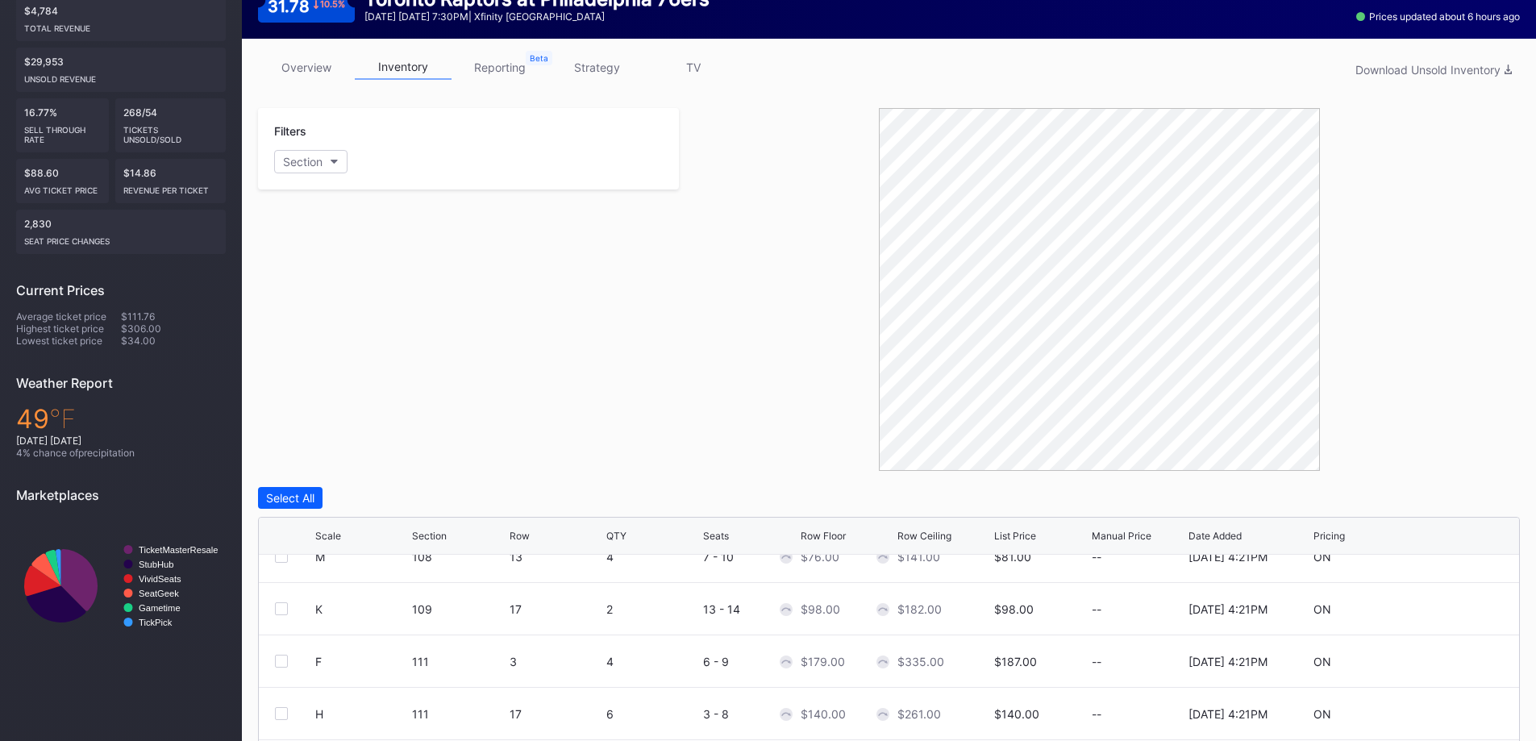
scroll to position [0, 0]
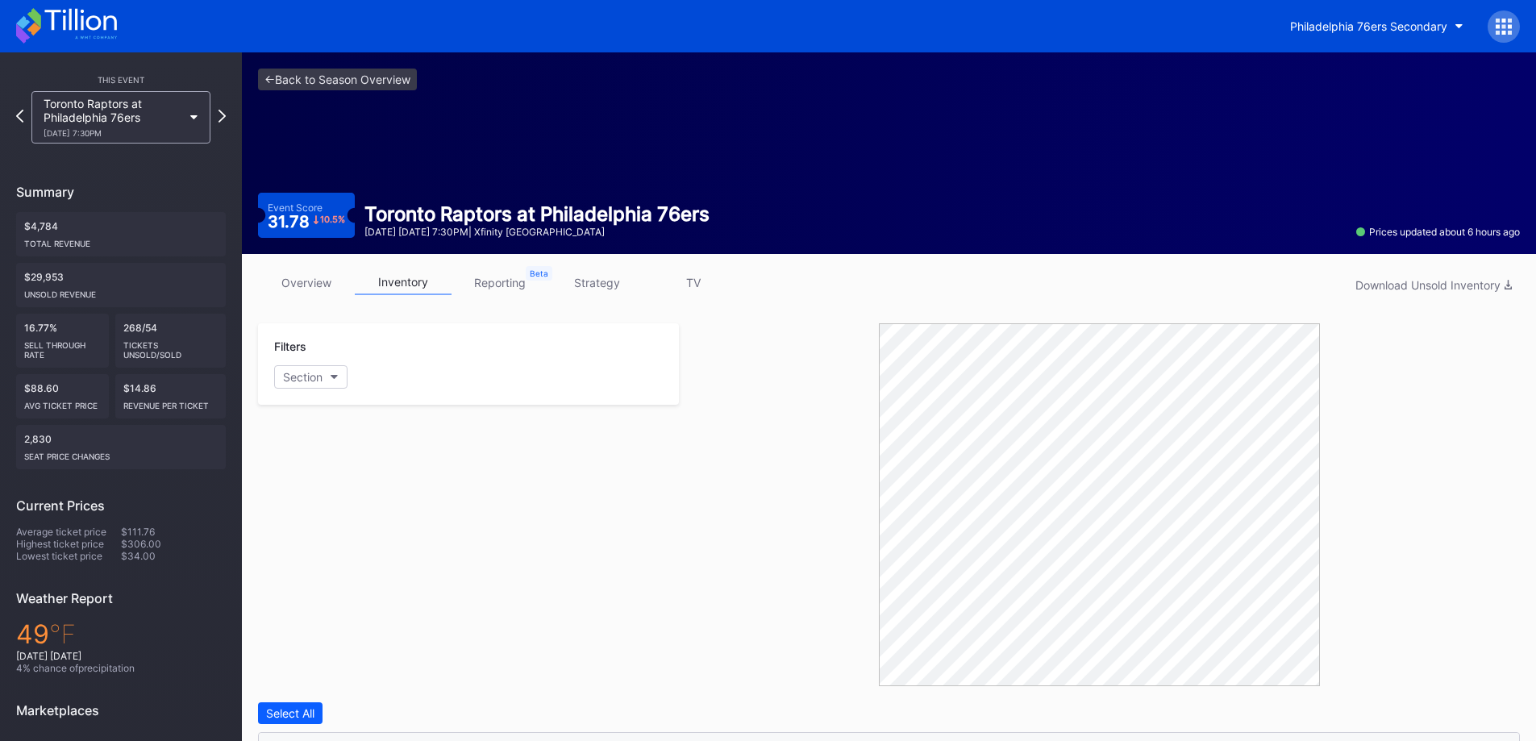
click at [314, 293] on link "overview" at bounding box center [306, 282] width 97 height 25
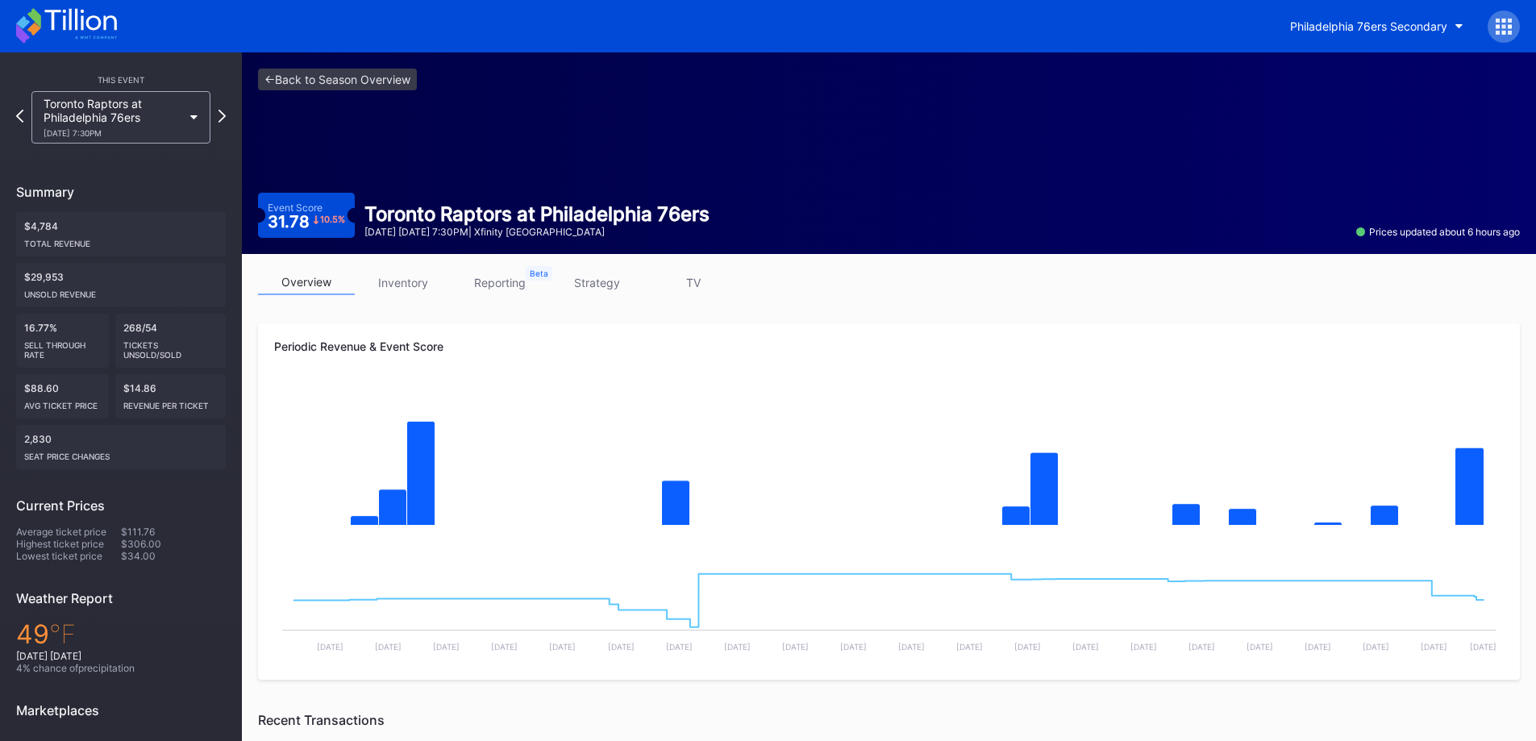
click at [48, 15] on icon at bounding box center [66, 25] width 101 height 35
